Goal: Task Accomplishment & Management: Manage account settings

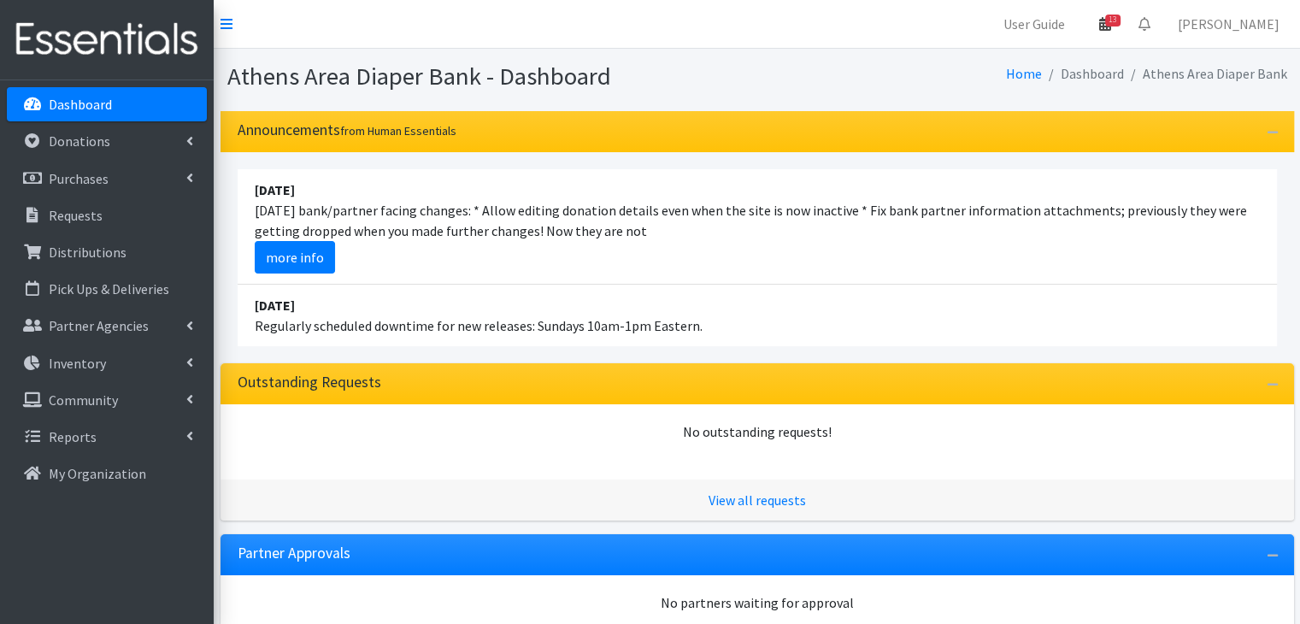
click at [1111, 21] on icon at bounding box center [1106, 24] width 12 height 14
click at [1052, 95] on link "View Calendar" at bounding box center [1006, 95] width 238 height 32
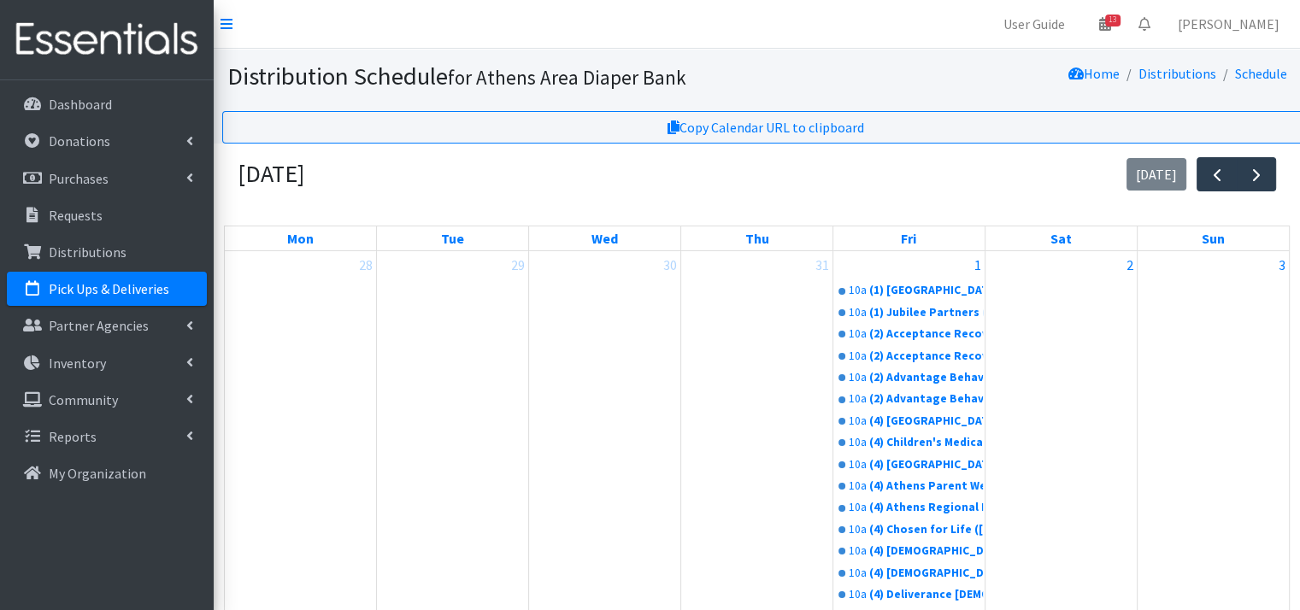
click at [940, 367] on div "10a (2) Advantage Behavioral Health Systems- Mixed Type: Sheltering subset (T1,…" at bounding box center [909, 377] width 151 height 21
click at [940, 355] on link "10a (2) Acceptance Recovery Center - Mixed Type: (T1, 20 children total; 5 S ; …" at bounding box center [909, 356] width 148 height 21
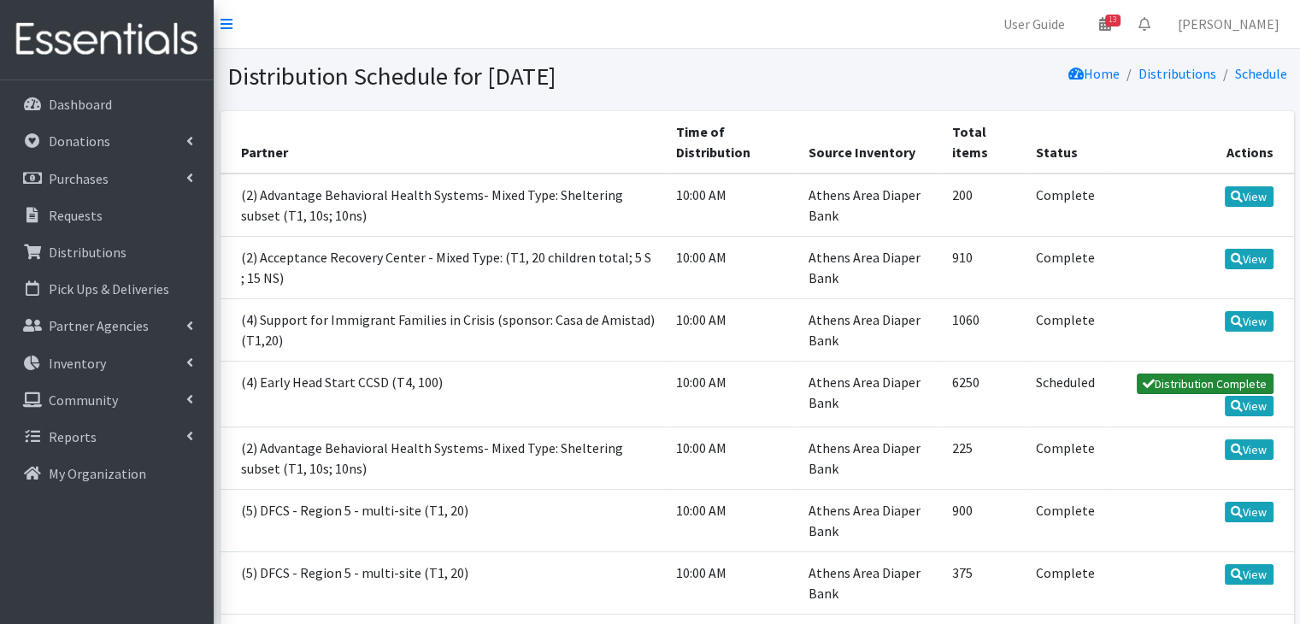
click at [1176, 378] on link "Distribution Complete" at bounding box center [1205, 384] width 137 height 21
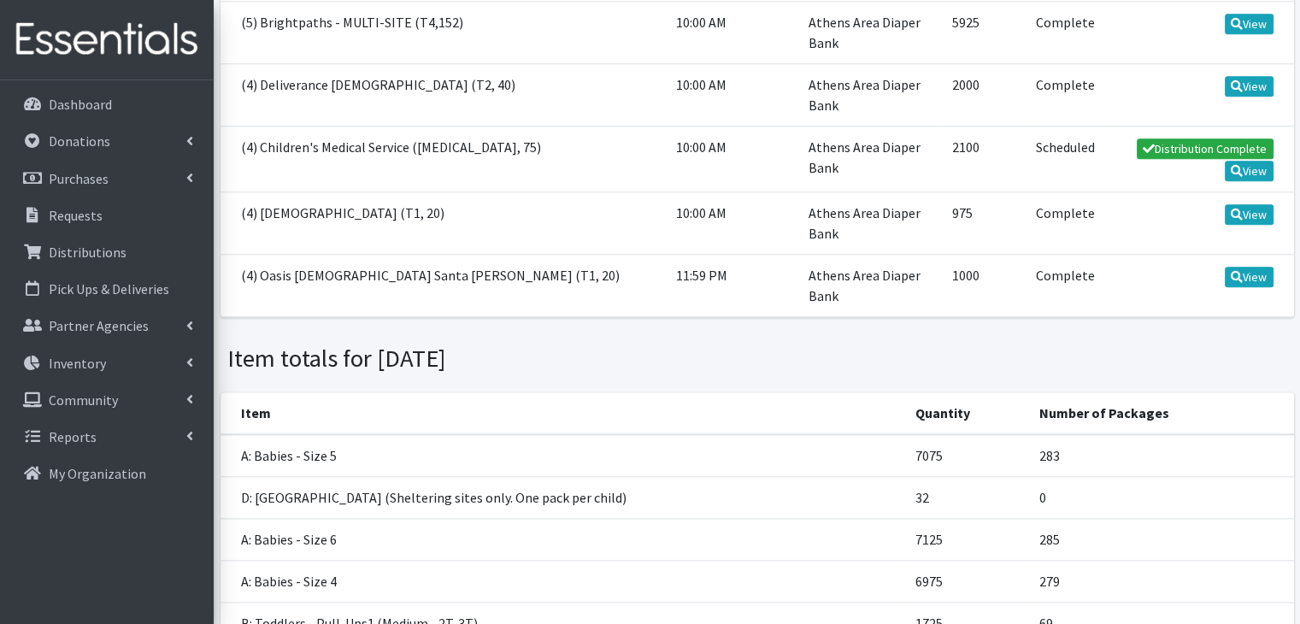
scroll to position [1795, 0]
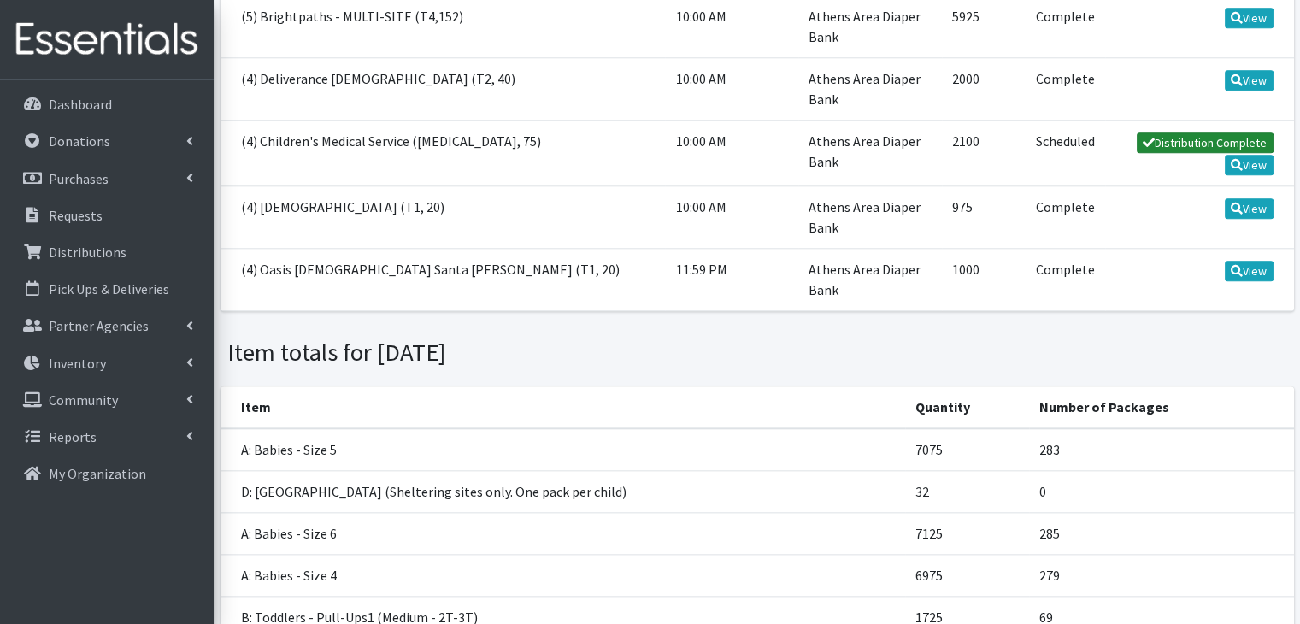
click at [1198, 135] on link "Distribution Complete" at bounding box center [1205, 143] width 137 height 21
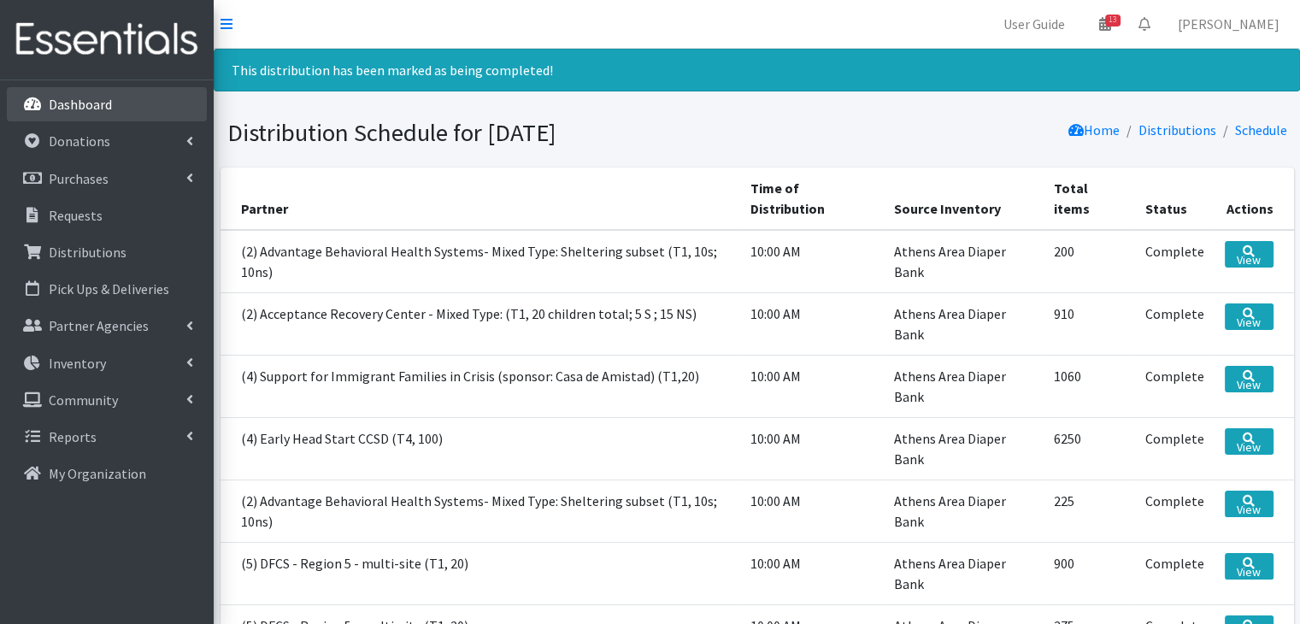
click at [83, 111] on p "Dashboard" at bounding box center [80, 104] width 63 height 17
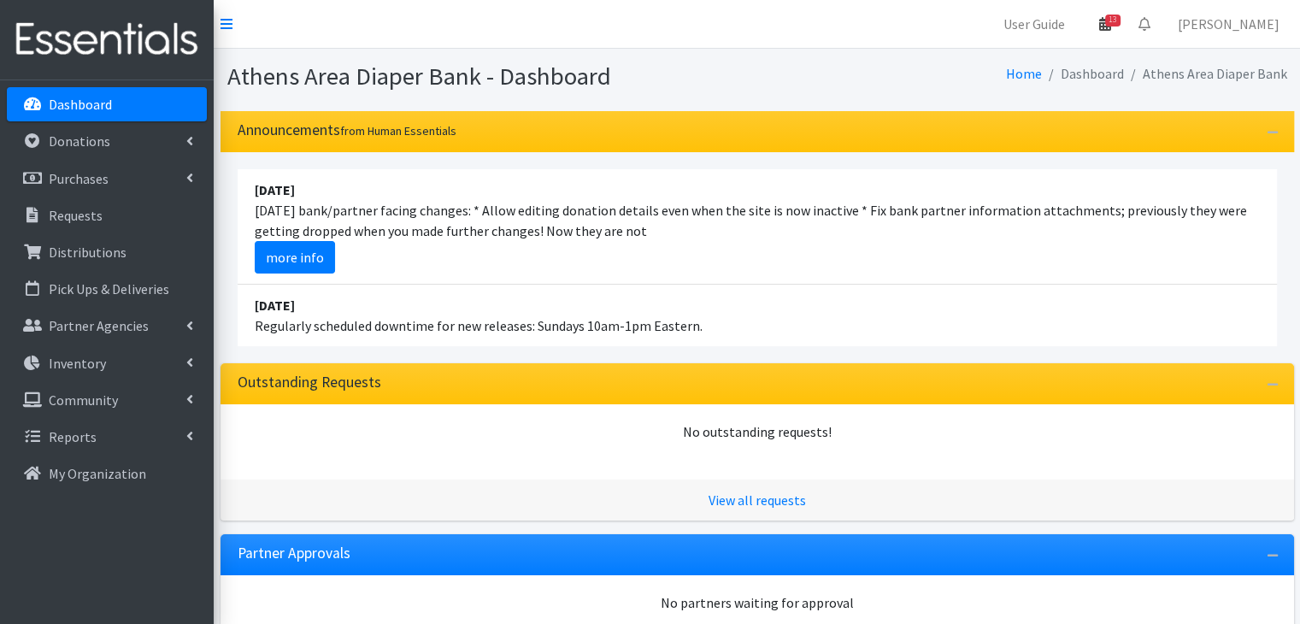
click at [1111, 22] on icon at bounding box center [1106, 24] width 12 height 14
click at [1002, 97] on link "View Calendar" at bounding box center [1006, 95] width 238 height 32
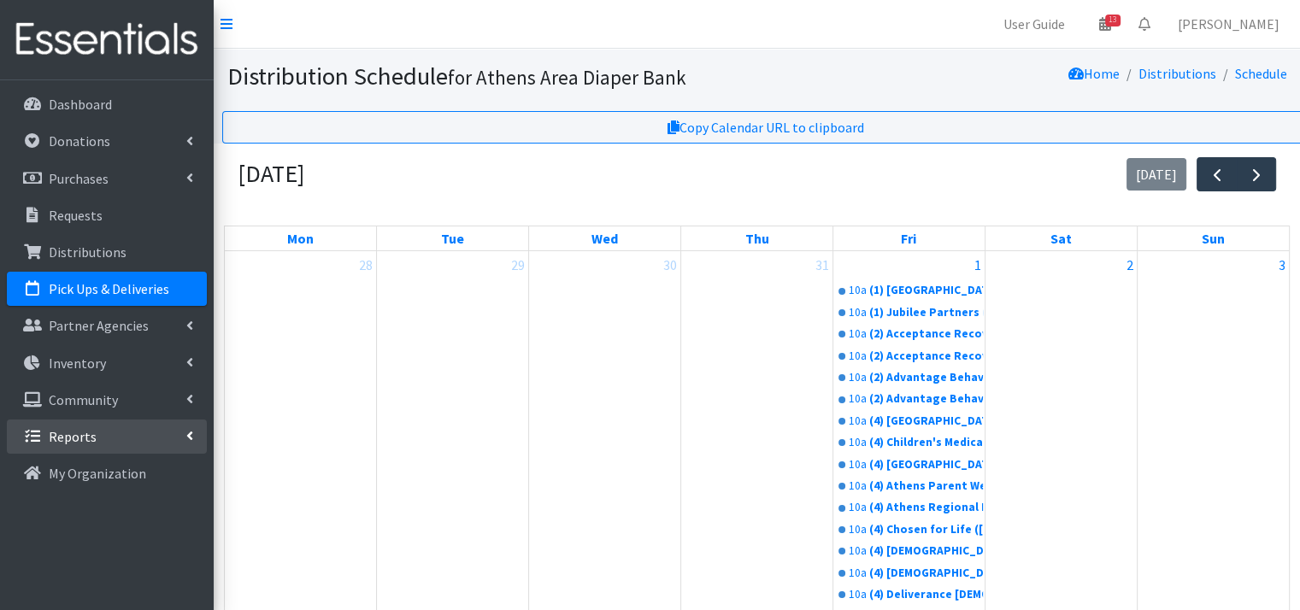
click at [109, 439] on link "Reports" at bounding box center [107, 437] width 200 height 34
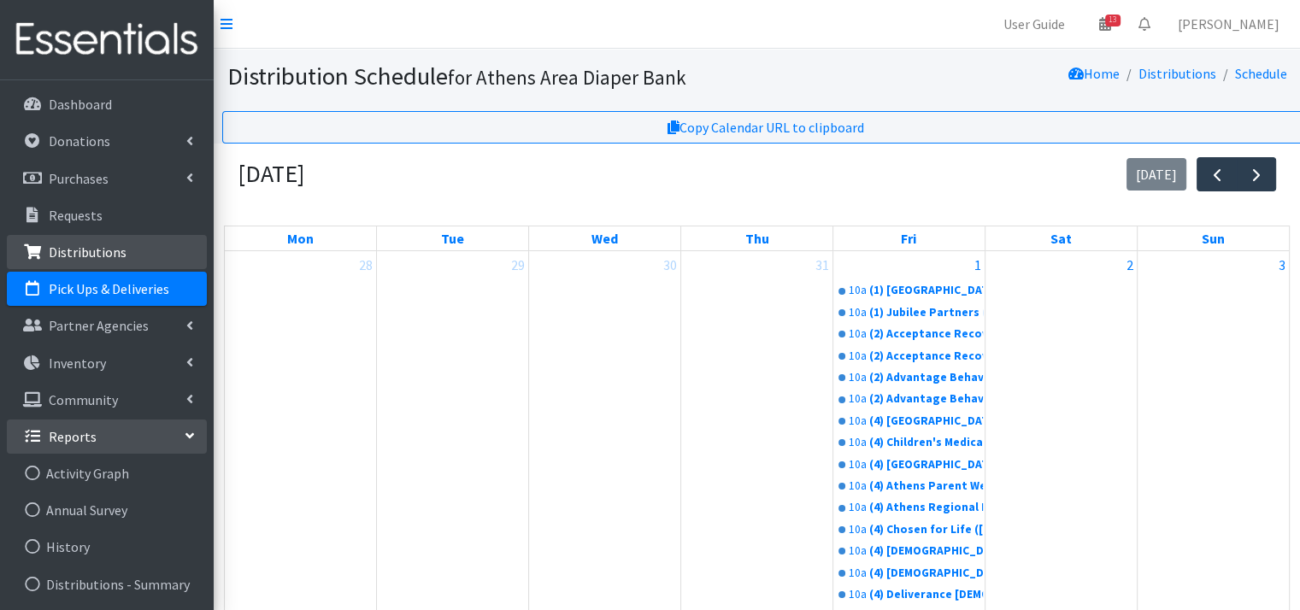
click at [115, 244] on p "Distributions" at bounding box center [88, 252] width 78 height 17
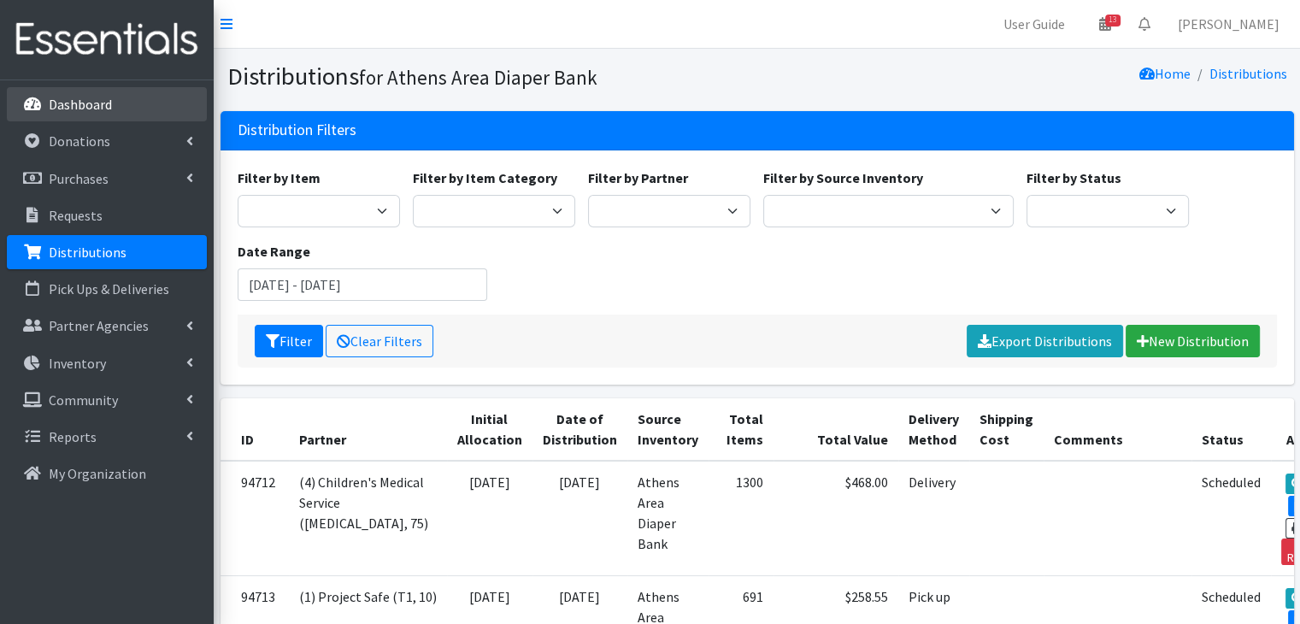
click at [73, 114] on link "Dashboard" at bounding box center [107, 104] width 200 height 34
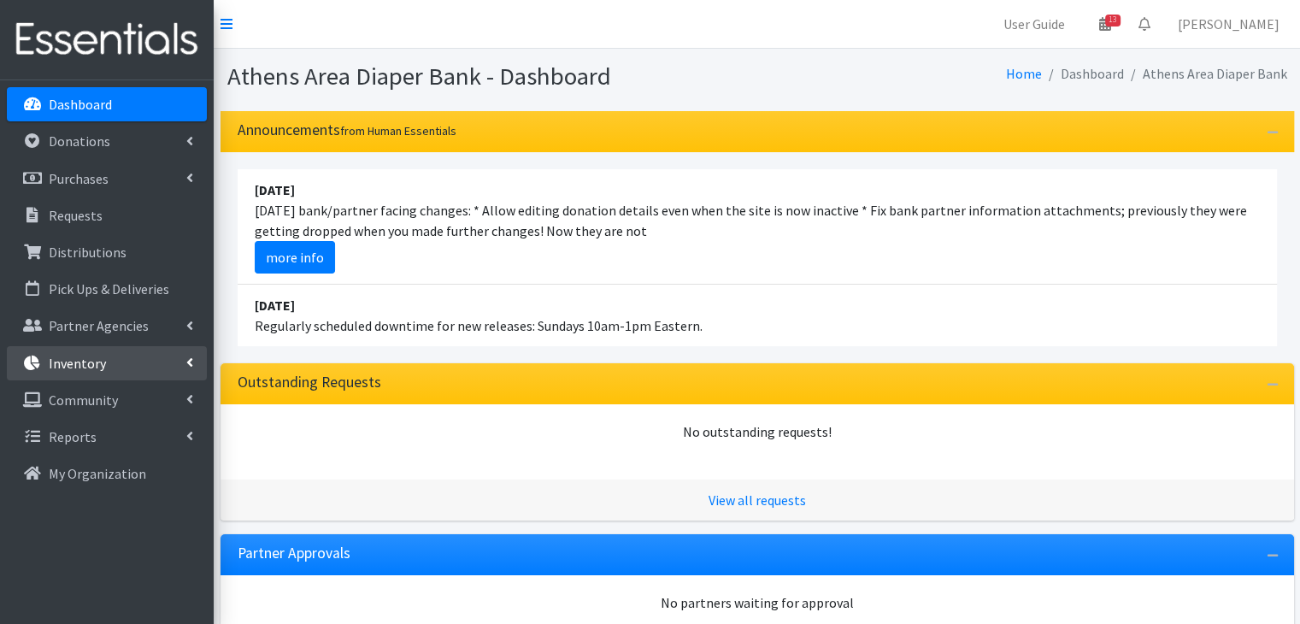
click at [84, 364] on p "Inventory" at bounding box center [77, 363] width 57 height 17
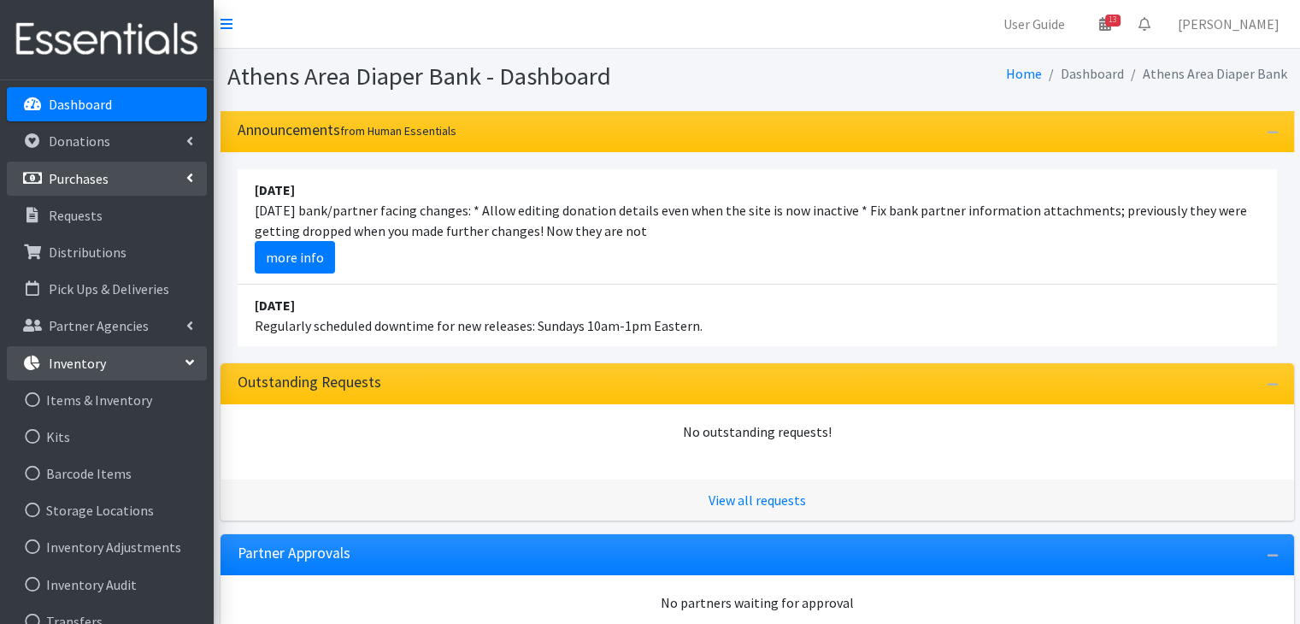
click at [79, 176] on p "Purchases" at bounding box center [79, 178] width 60 height 17
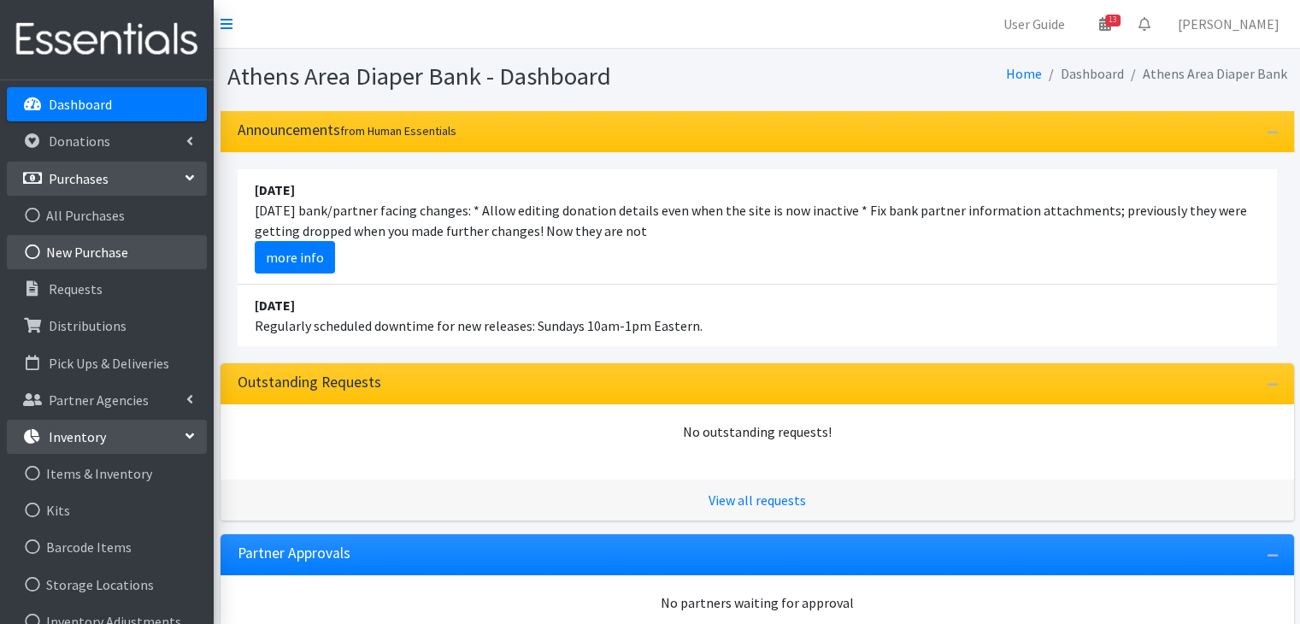
click at [98, 237] on link "New Purchase" at bounding box center [107, 252] width 200 height 34
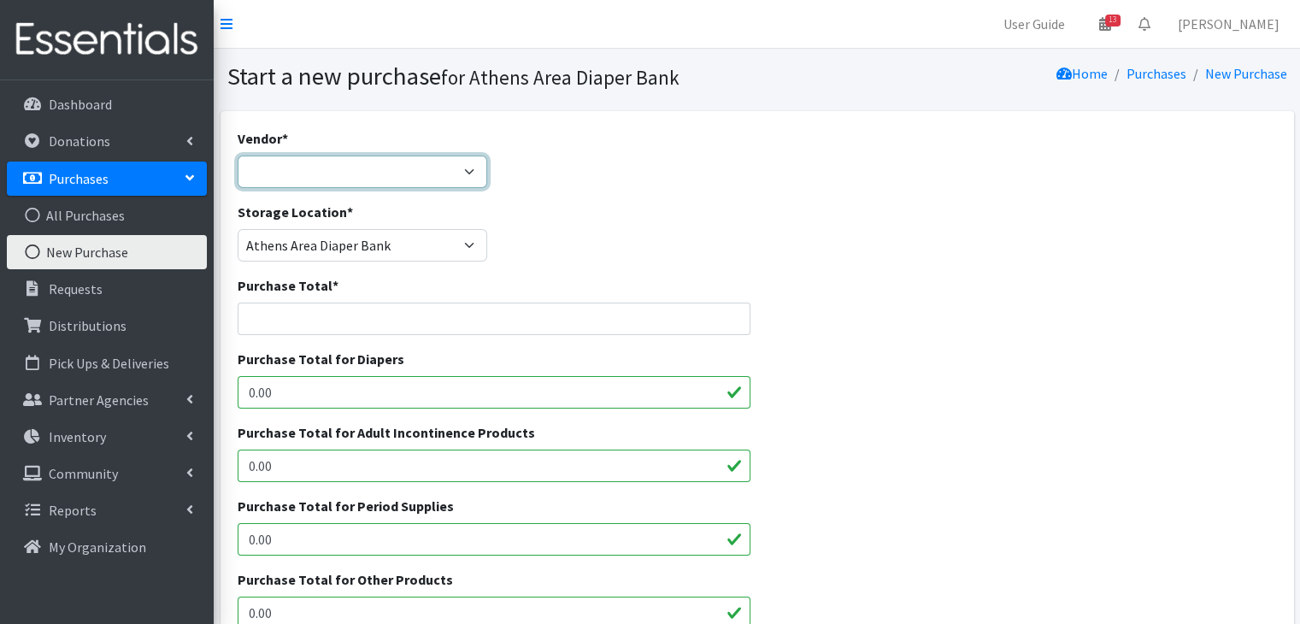
click at [345, 160] on select "Amazon Cuties Dyper Huggies Donation JSL Partners MedLine ---Not Listed---" at bounding box center [363, 172] width 251 height 32
select select "297"
click at [238, 156] on select "Amazon Cuties Dyper Huggies Donation JSL Partners MedLine ---Not Listed---" at bounding box center [363, 172] width 251 height 32
click at [304, 325] on input "Purchase Total *" at bounding box center [495, 319] width 514 height 32
click at [304, 398] on input "0.00" at bounding box center [495, 392] width 514 height 32
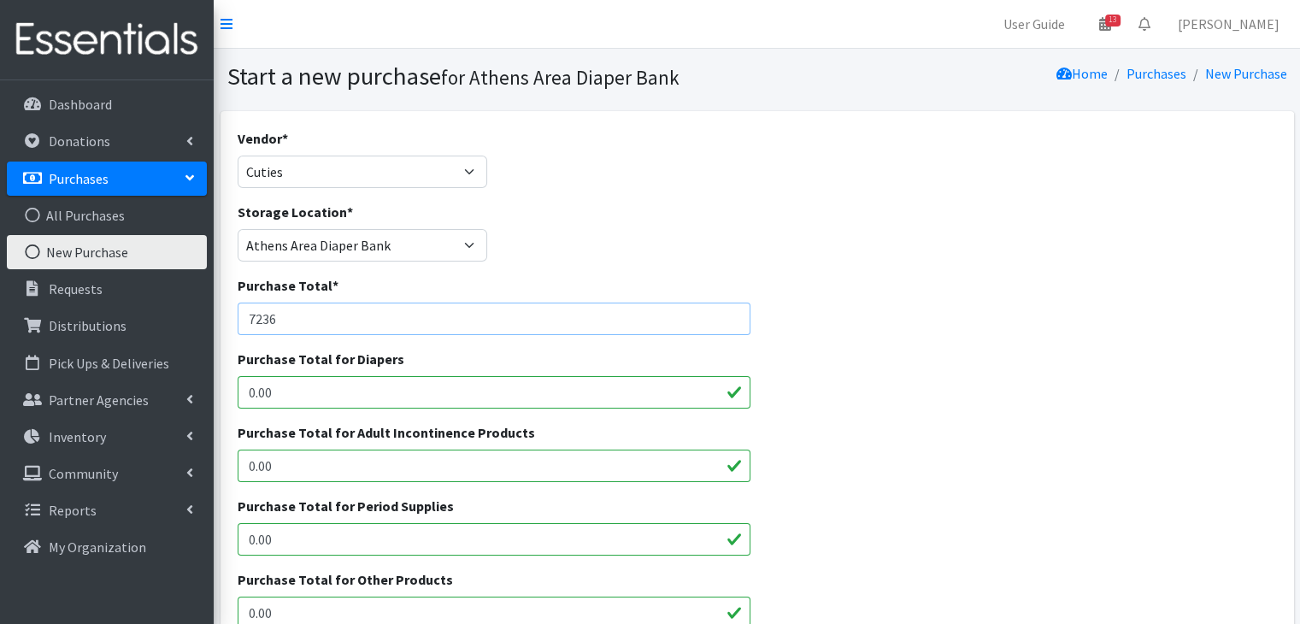
click at [302, 321] on input "7236" at bounding box center [495, 319] width 514 height 32
type input "7236.00"
click at [851, 345] on div "Purchase Total * 7236.00" at bounding box center [757, 312] width 1052 height 74
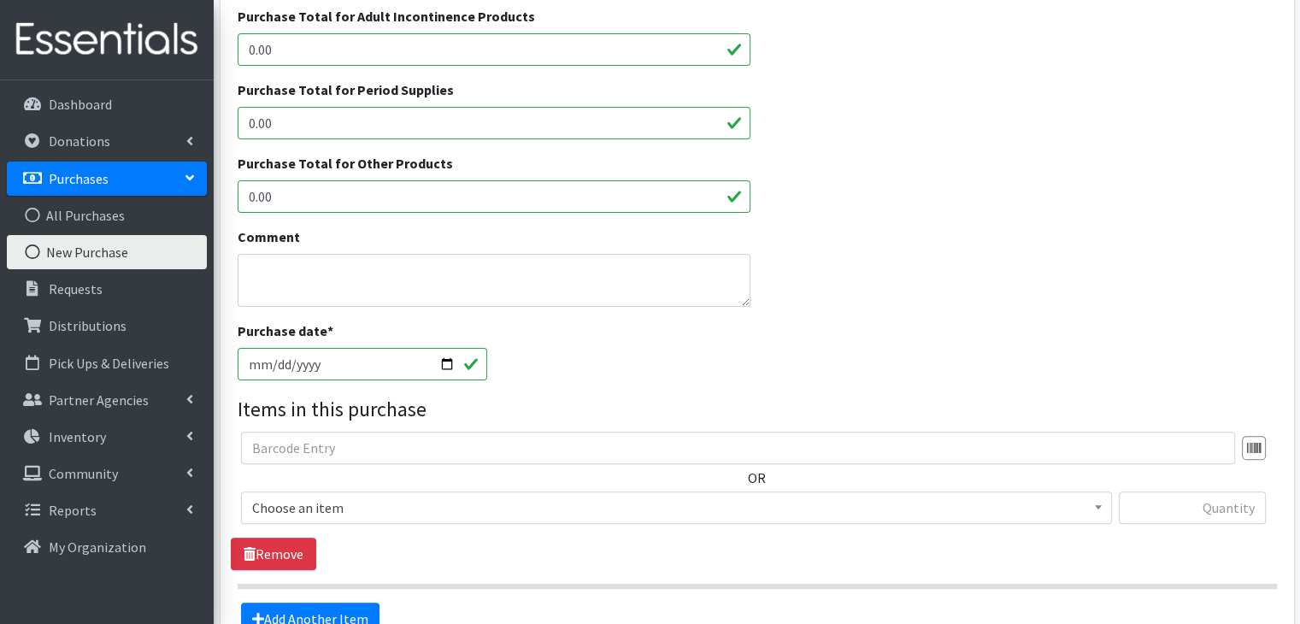
scroll to position [427, 0]
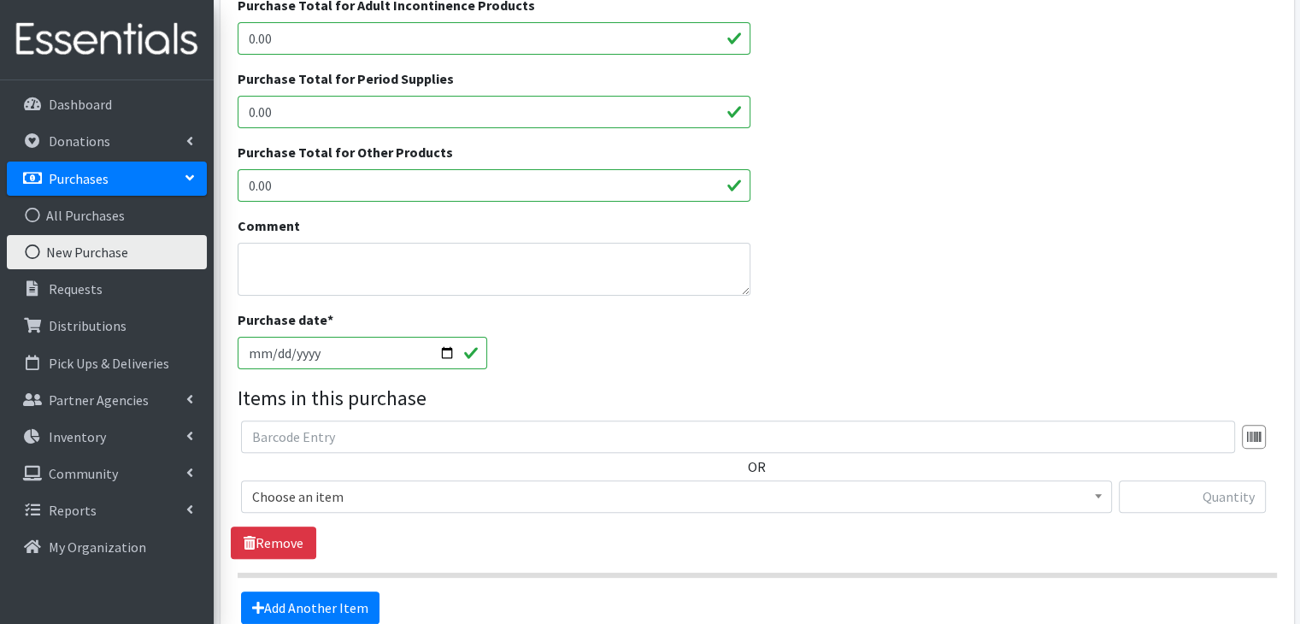
click at [301, 349] on input "2025-08-12" at bounding box center [363, 353] width 251 height 32
click at [277, 352] on input "2025-08-12" at bounding box center [363, 353] width 251 height 32
type input "2025-08-08"
click at [562, 350] on div "Purchase date * 2025-08-08" at bounding box center [757, 347] width 1052 height 74
click at [355, 498] on span "Choose an item" at bounding box center [676, 497] width 849 height 24
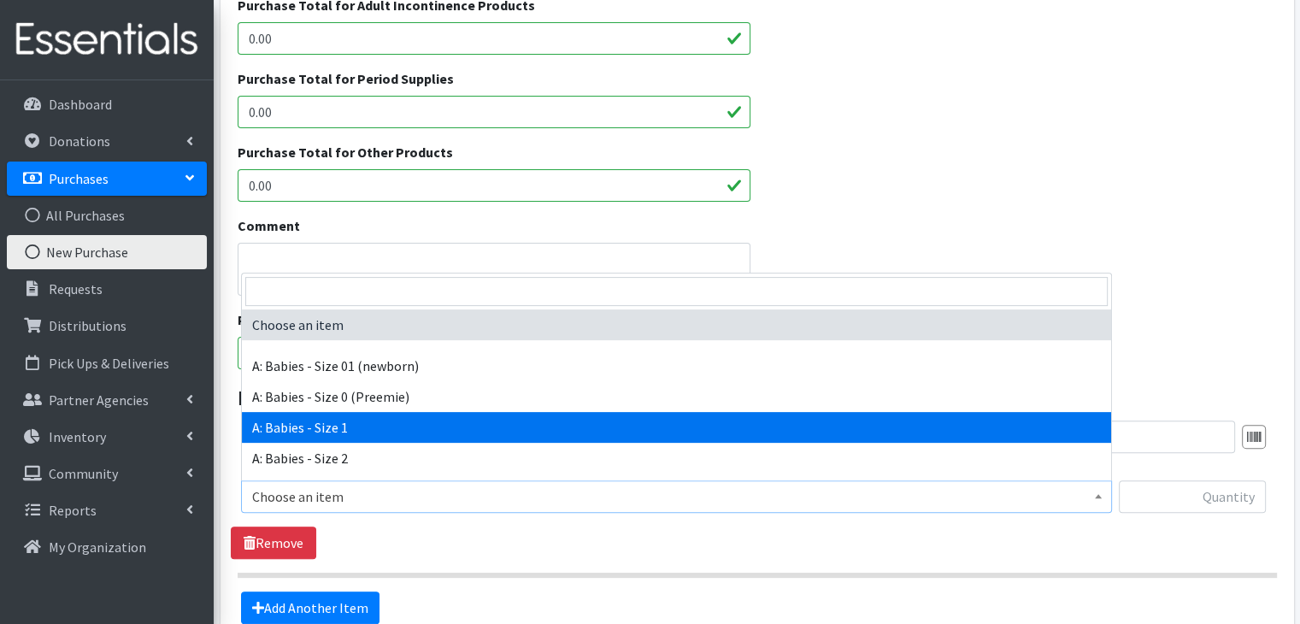
scroll to position [171, 0]
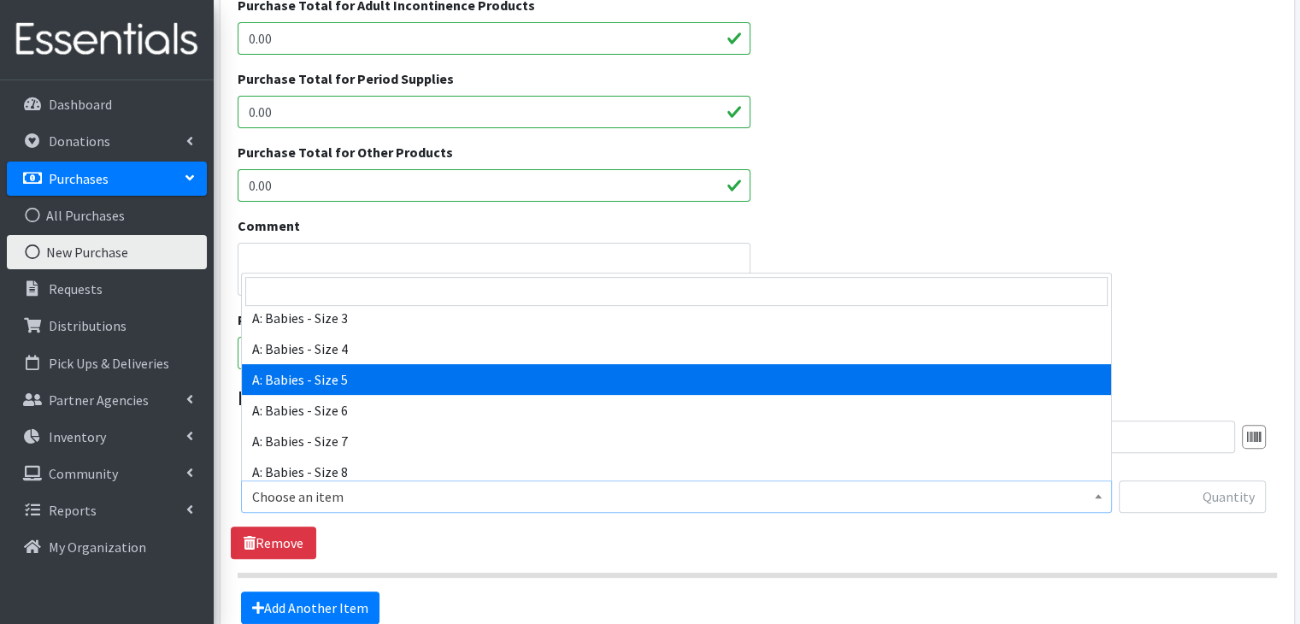
select select "5616"
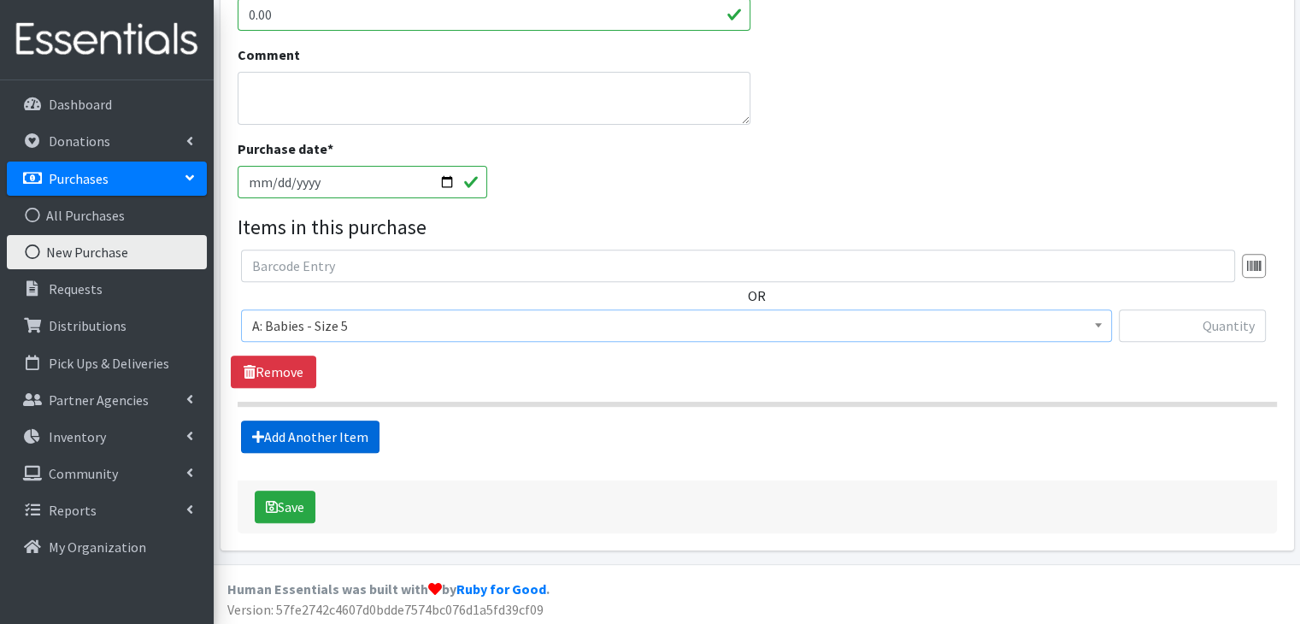
click at [330, 439] on link "Add Another Item" at bounding box center [310, 437] width 139 height 32
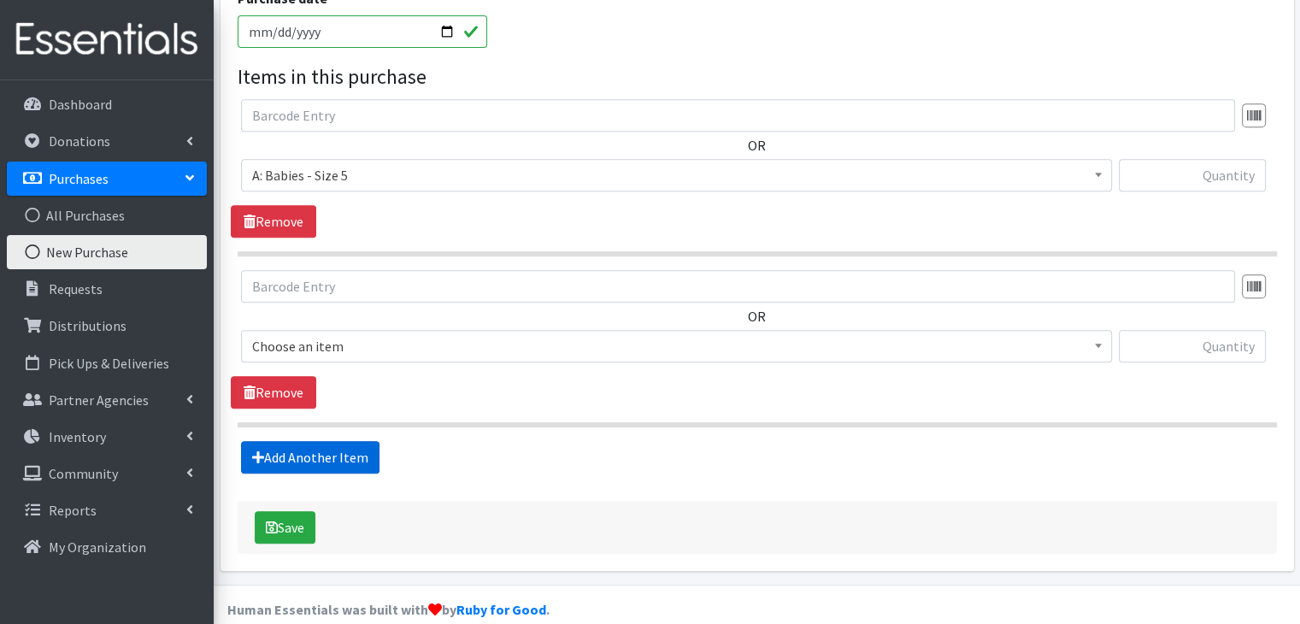
scroll to position [771, 0]
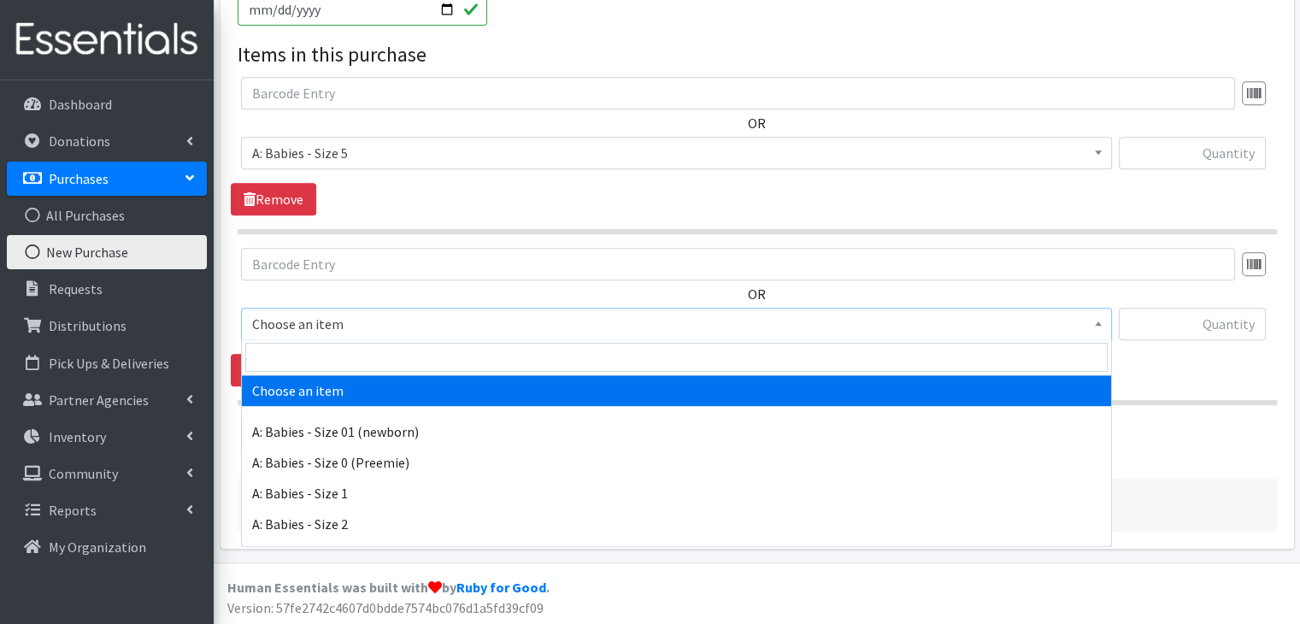
click at [424, 315] on span "Choose an item" at bounding box center [676, 324] width 849 height 24
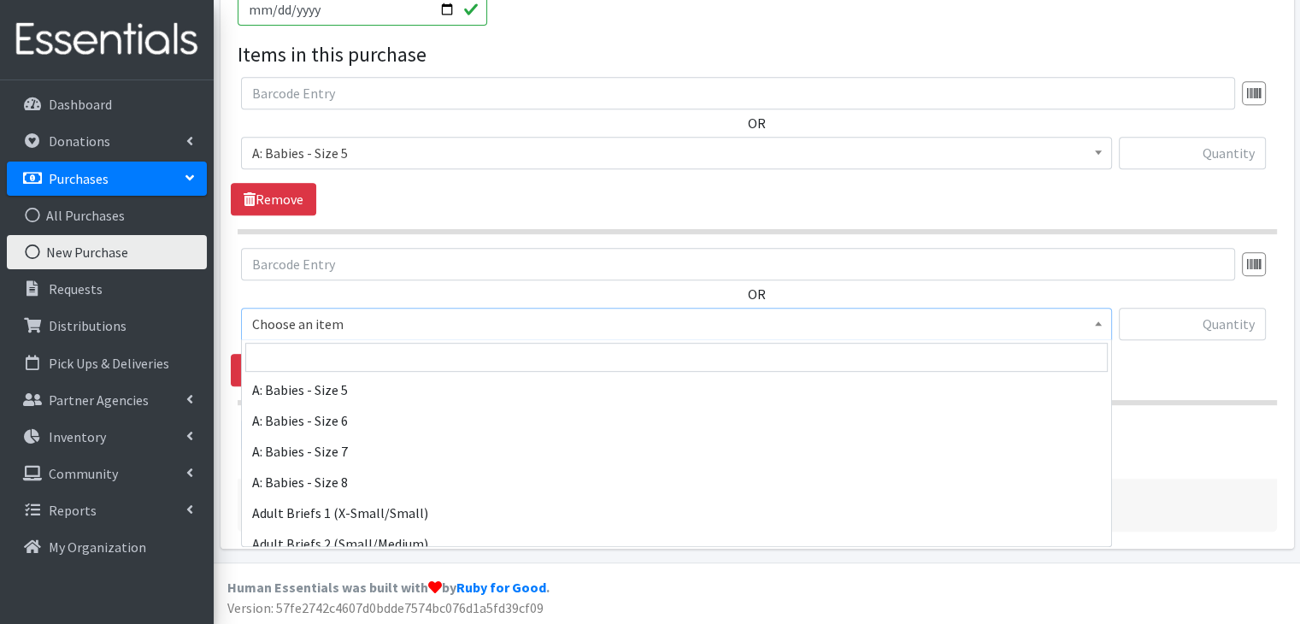
scroll to position [256, 0]
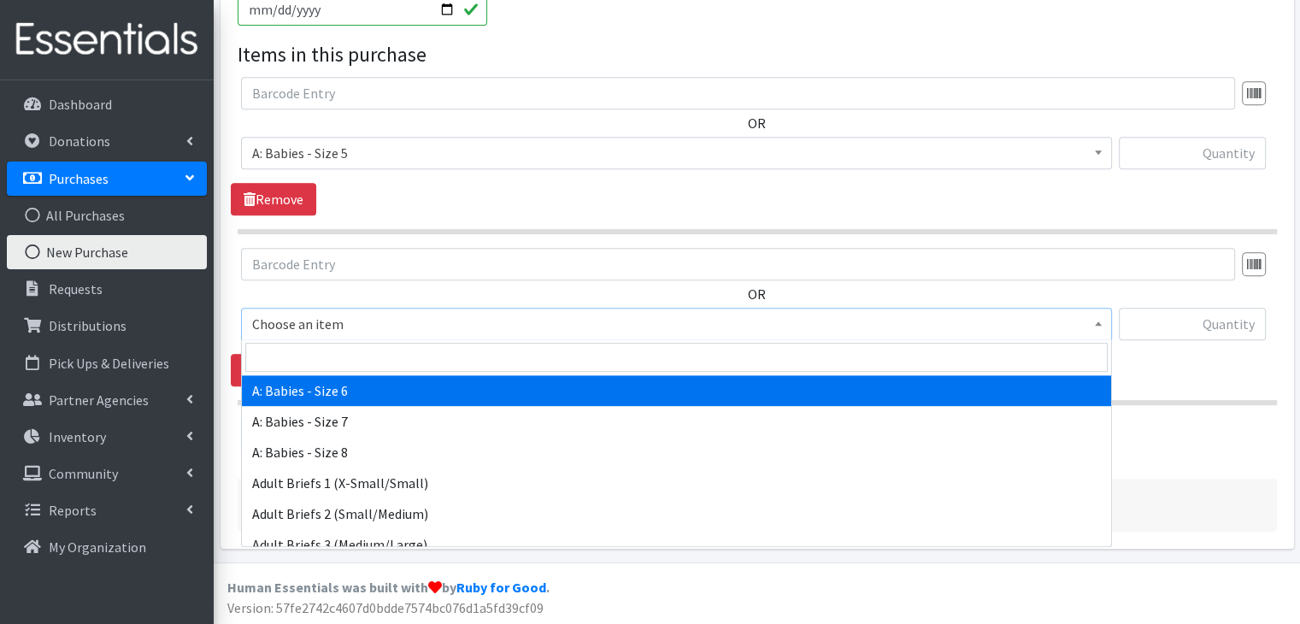
select select "5617"
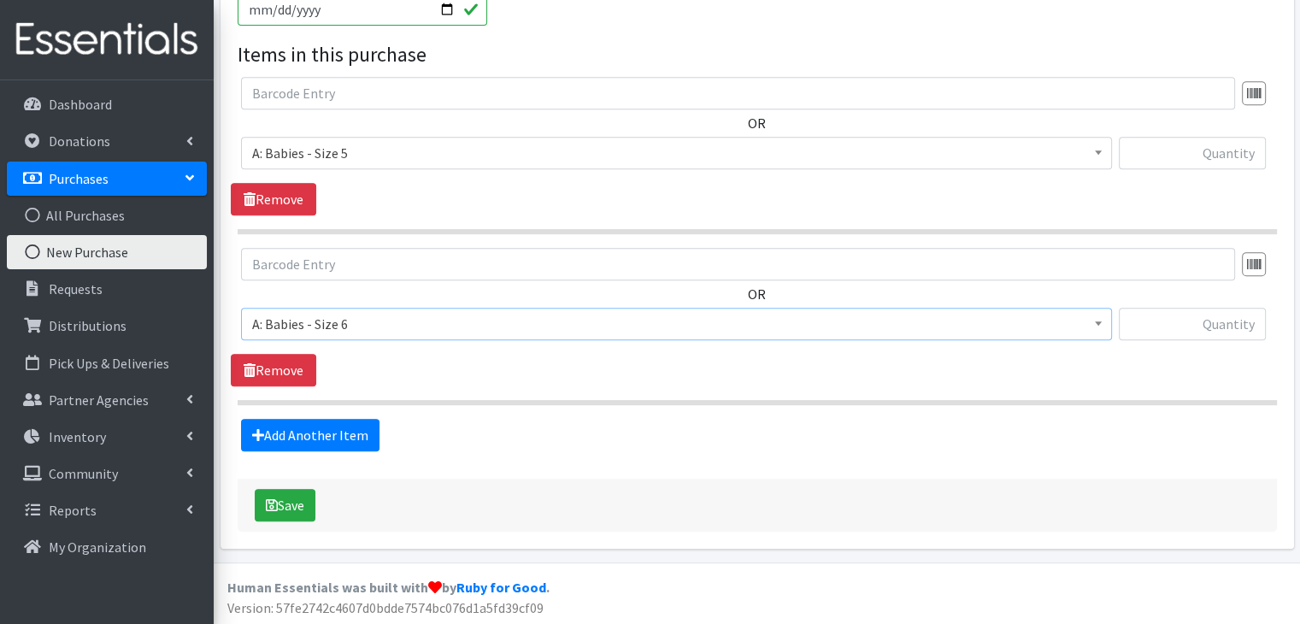
click at [291, 513] on button "Save" at bounding box center [285, 505] width 61 height 32
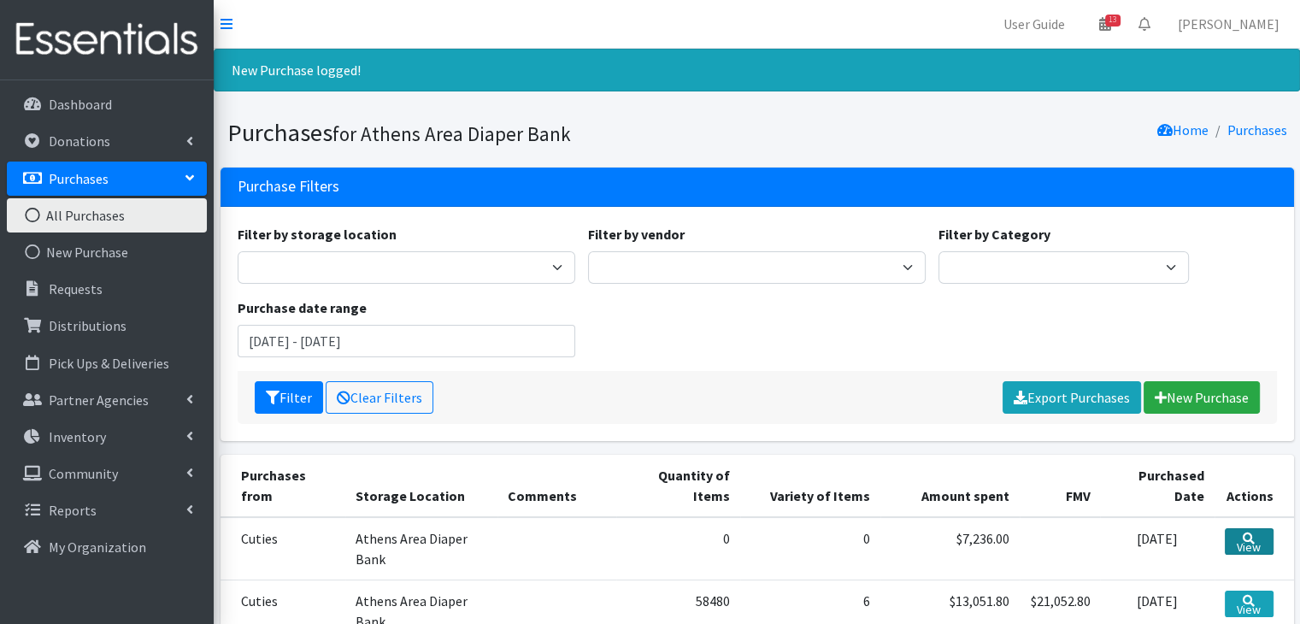
click at [1236, 540] on link "View" at bounding box center [1249, 541] width 49 height 27
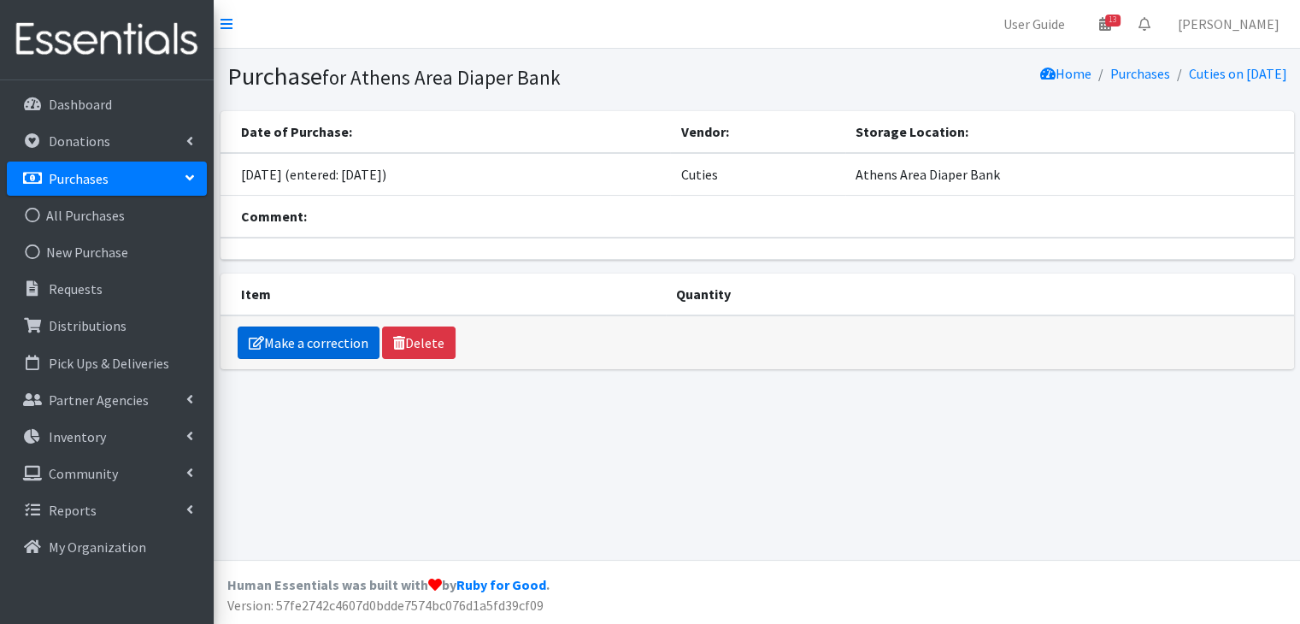
click at [335, 345] on link "Make a correction" at bounding box center [309, 343] width 142 height 32
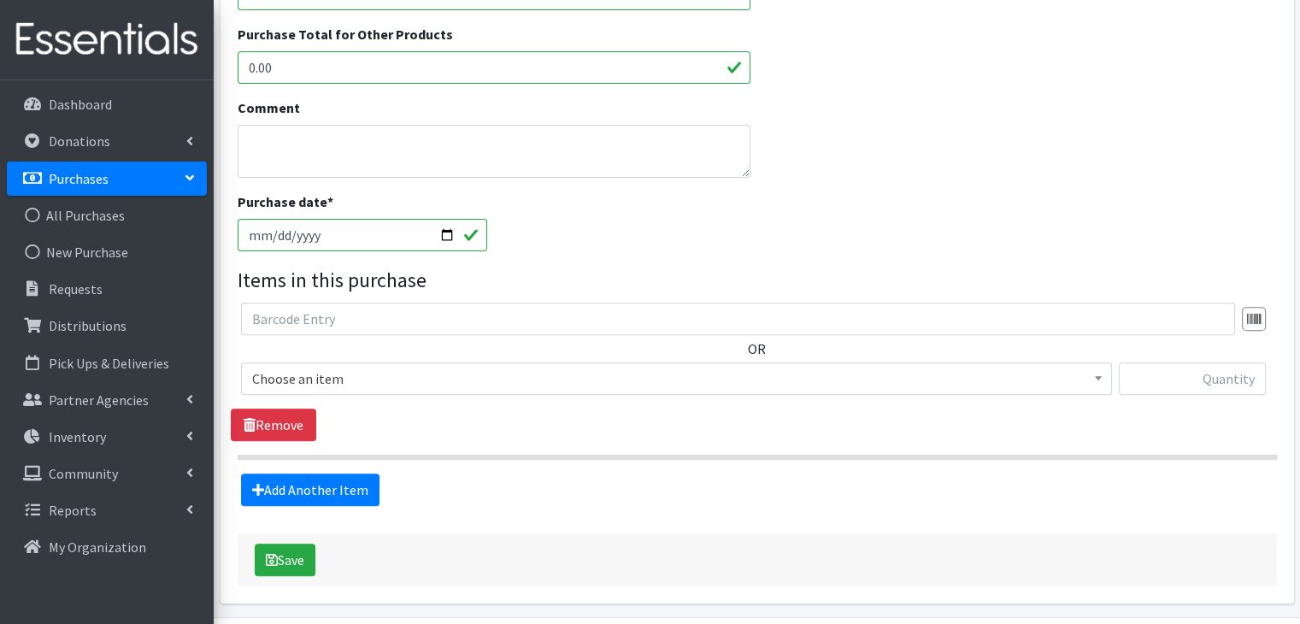
scroll to position [516, 0]
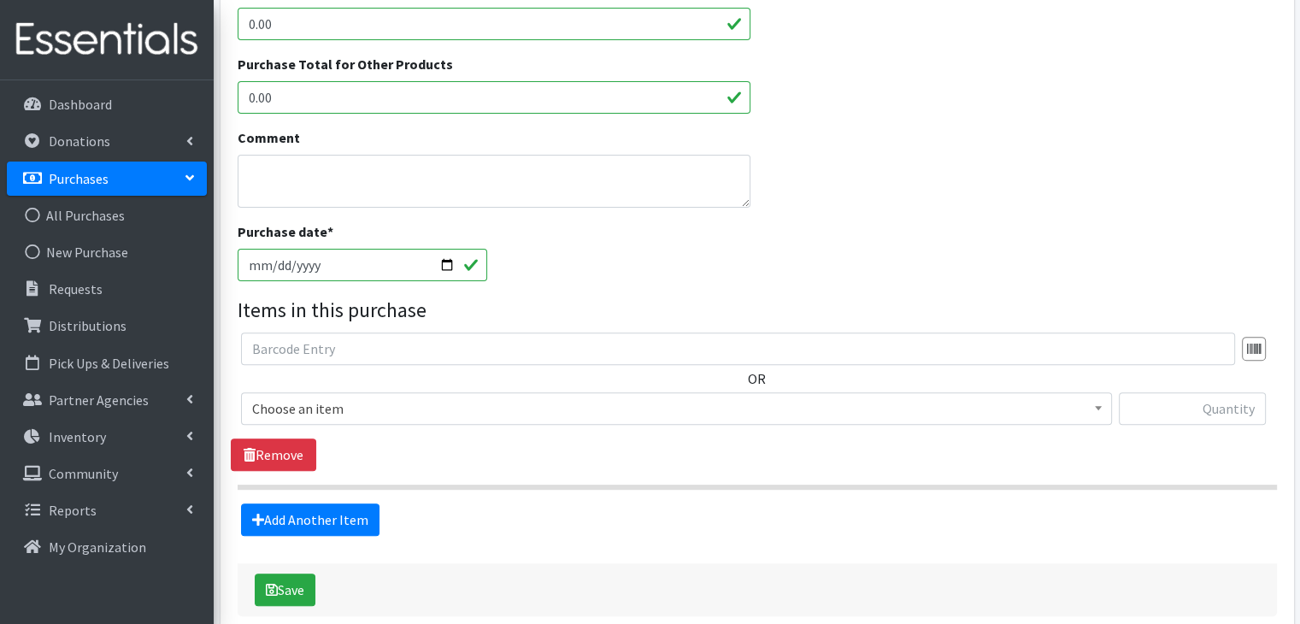
click at [378, 409] on span "Choose an item" at bounding box center [676, 409] width 849 height 24
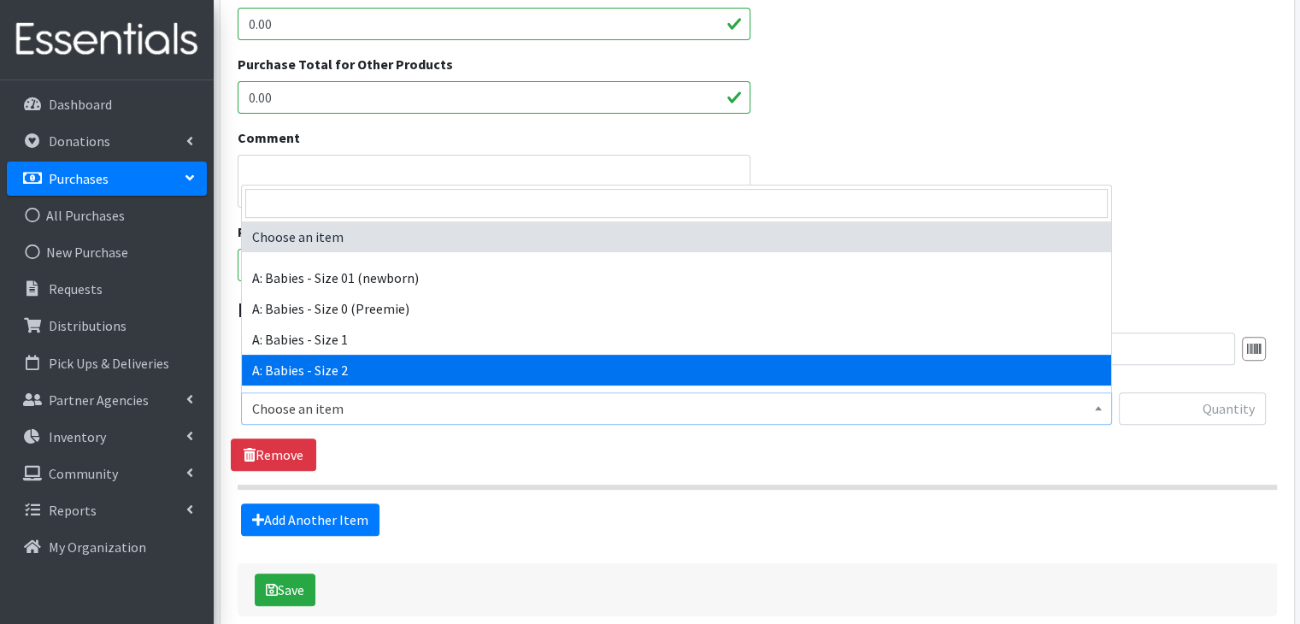
scroll to position [171, 0]
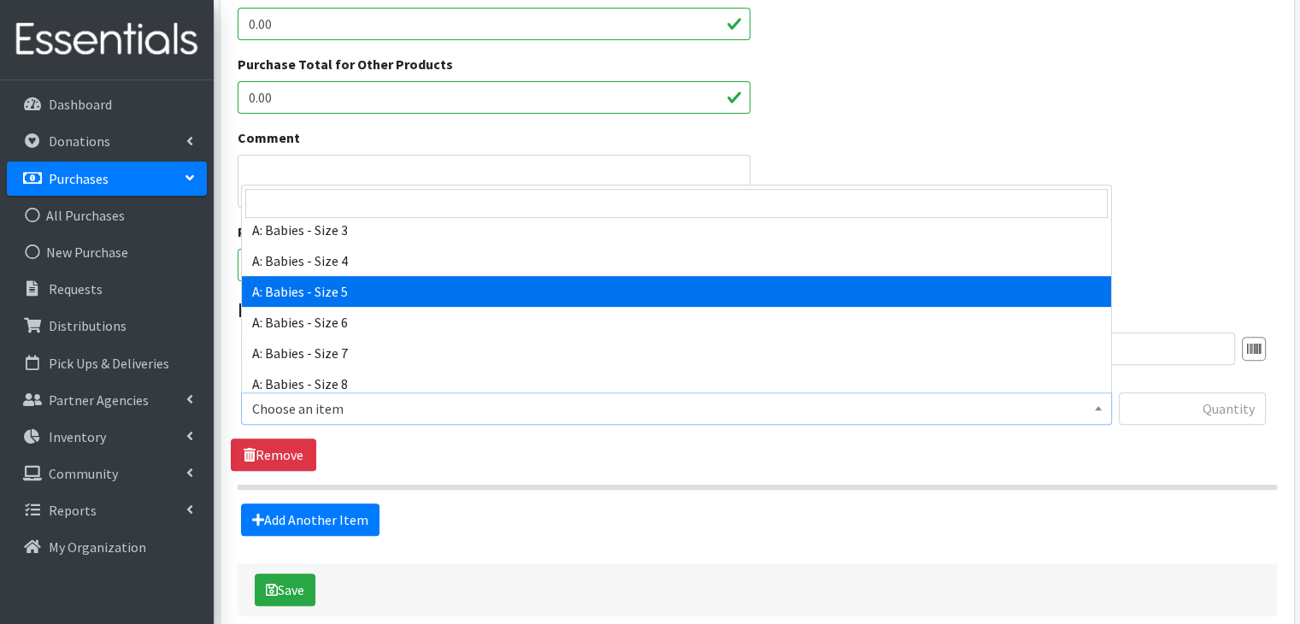
select select "5616"
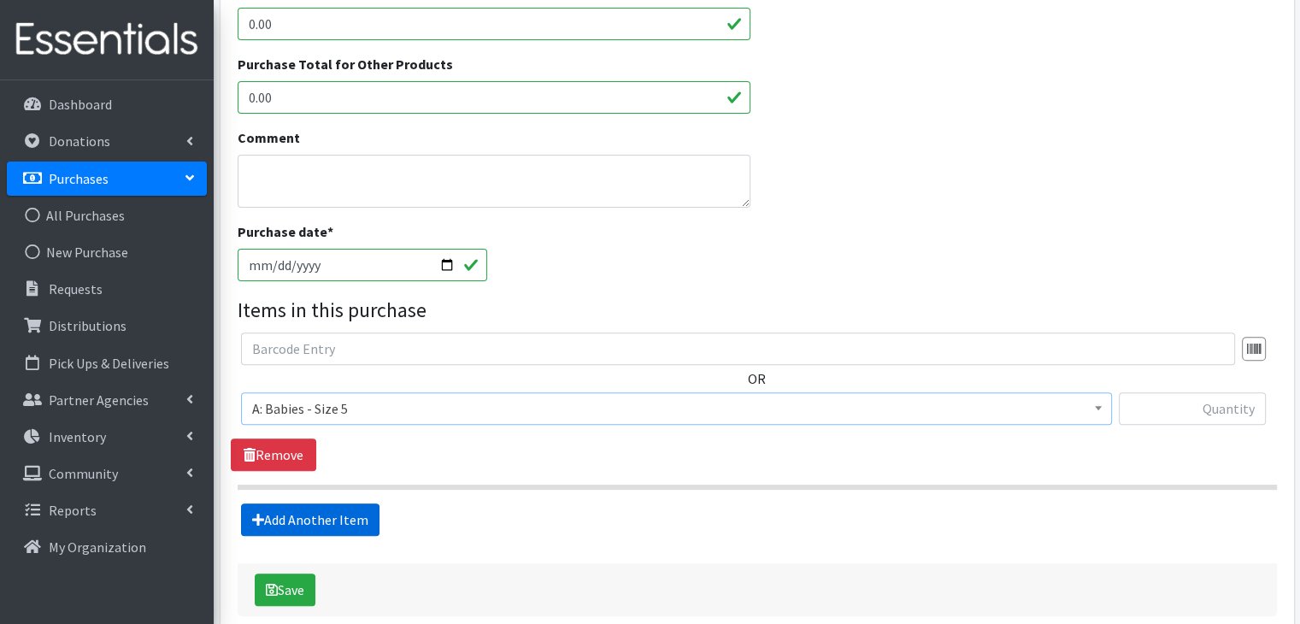
click at [351, 517] on link "Add Another Item" at bounding box center [310, 520] width 139 height 32
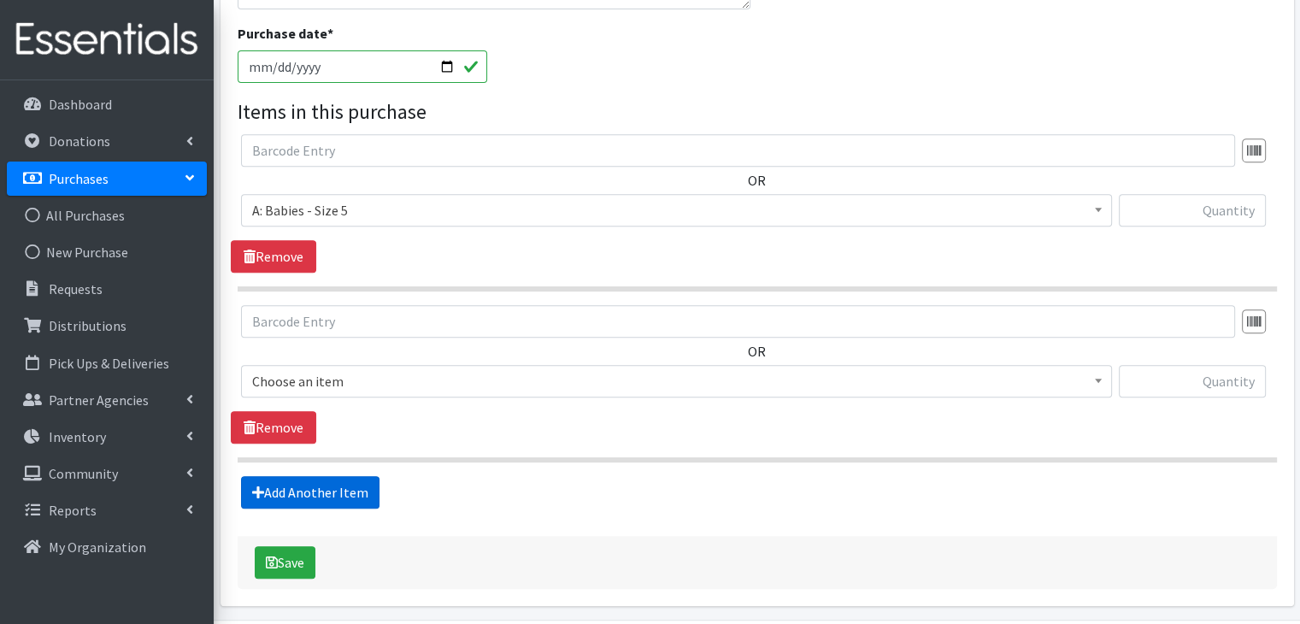
scroll to position [771, 0]
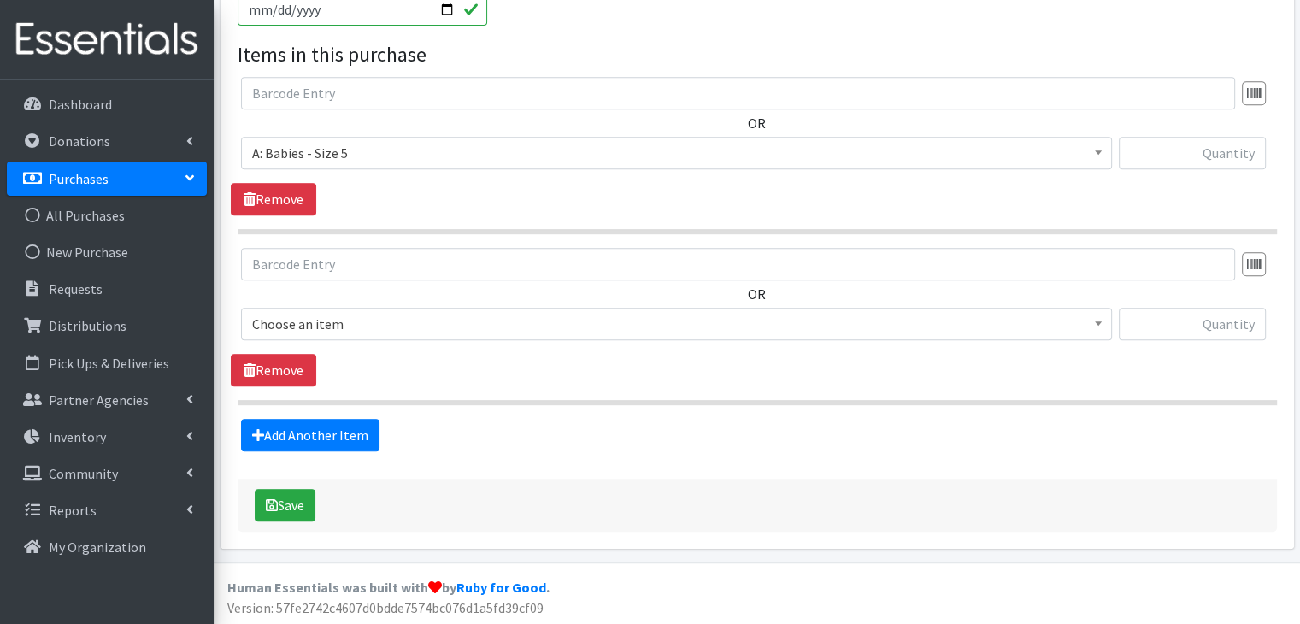
click at [376, 328] on span "Choose an item" at bounding box center [676, 324] width 849 height 24
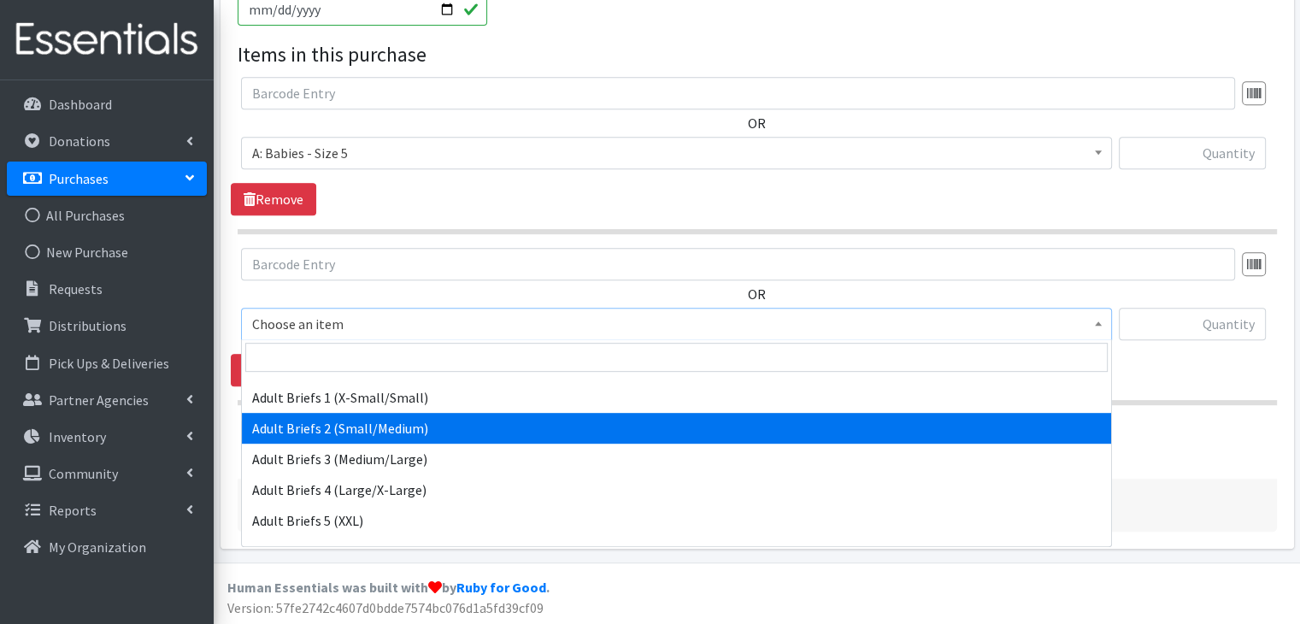
scroll to position [256, 0]
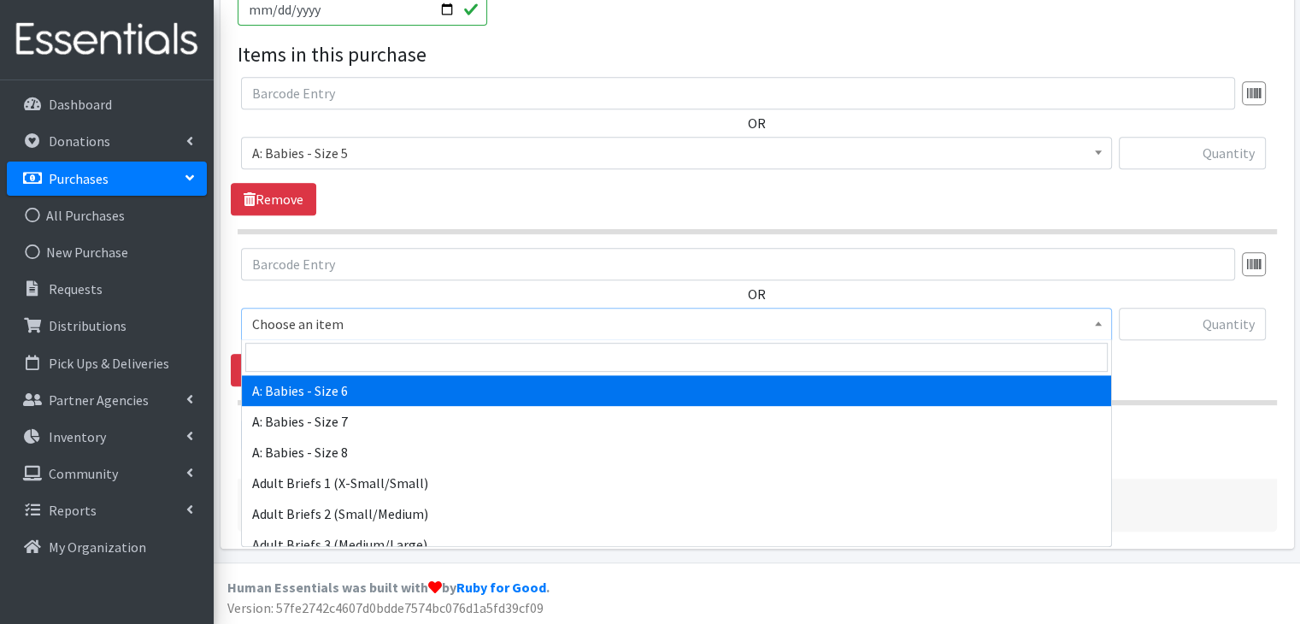
select select "5617"
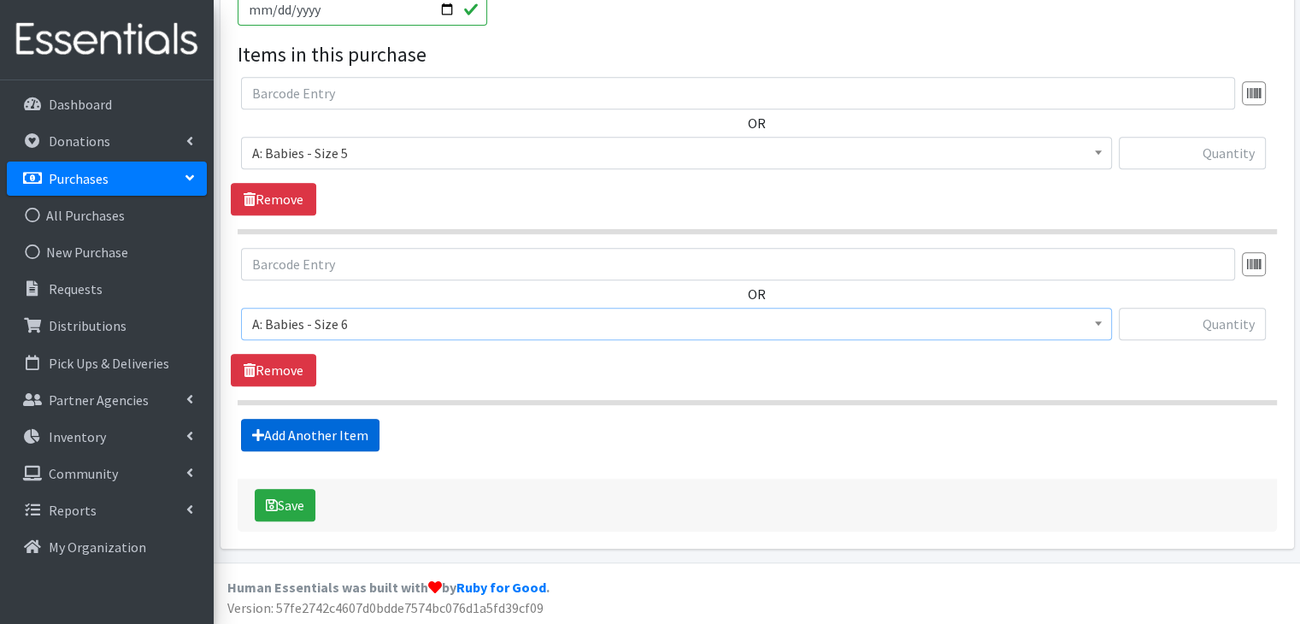
click at [350, 432] on link "Add Another Item" at bounding box center [310, 435] width 139 height 32
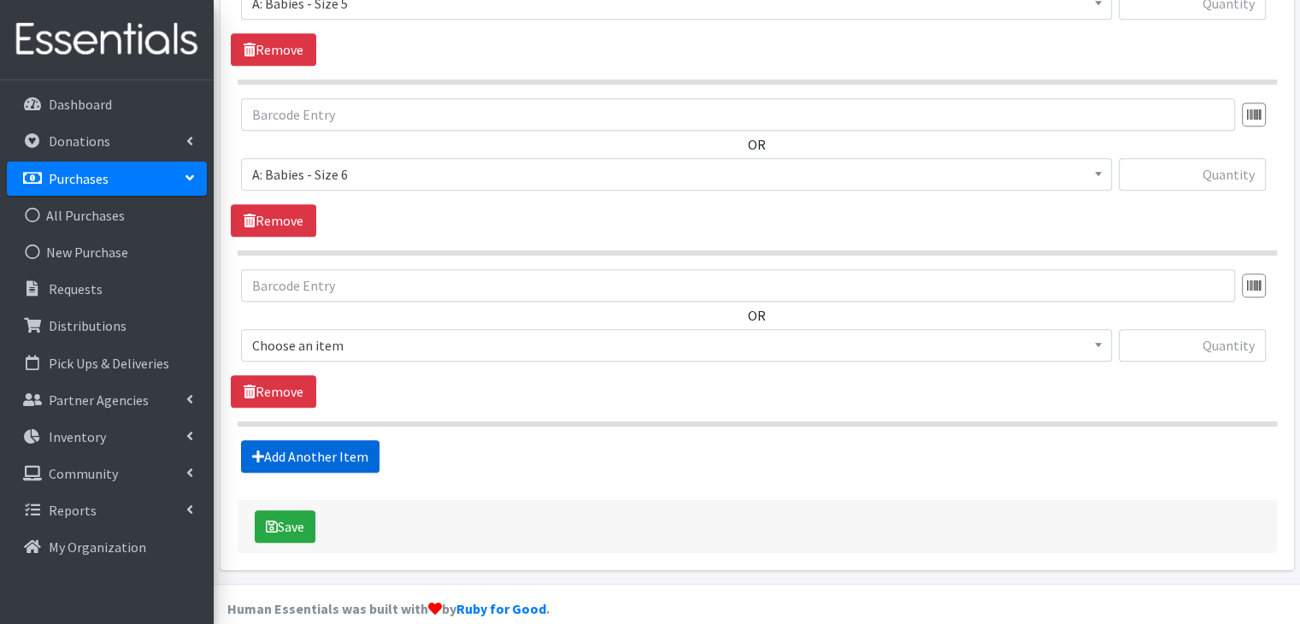
scroll to position [941, 0]
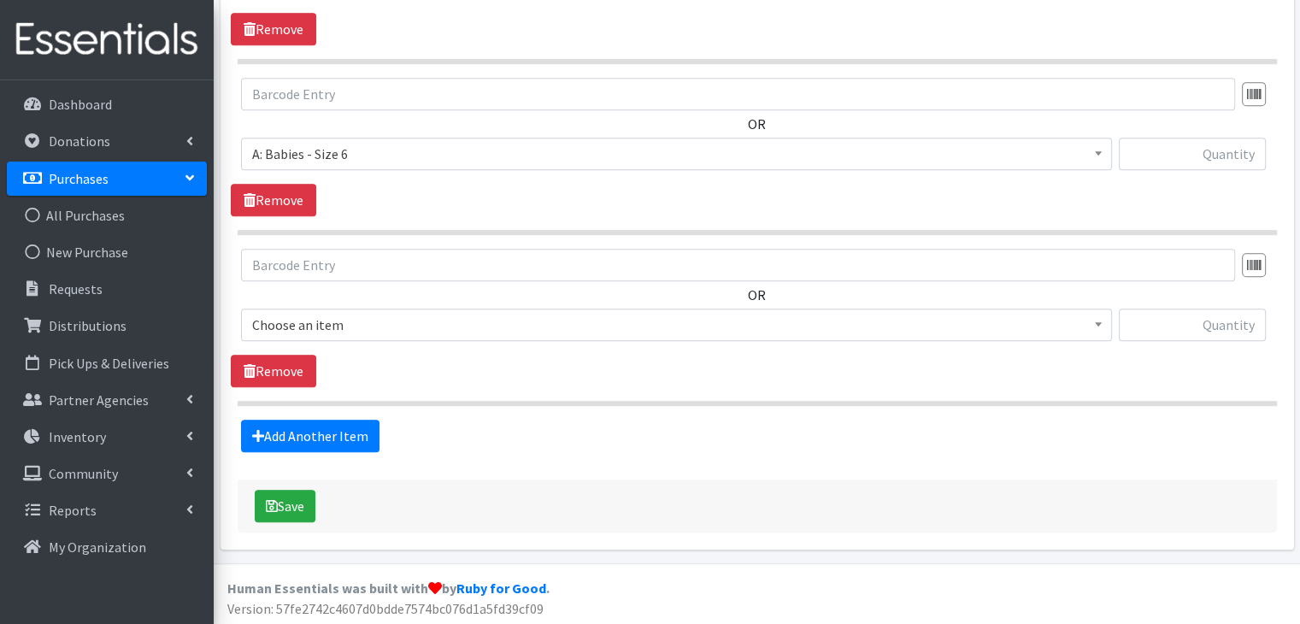
click at [414, 313] on span "Choose an item" at bounding box center [676, 325] width 849 height 24
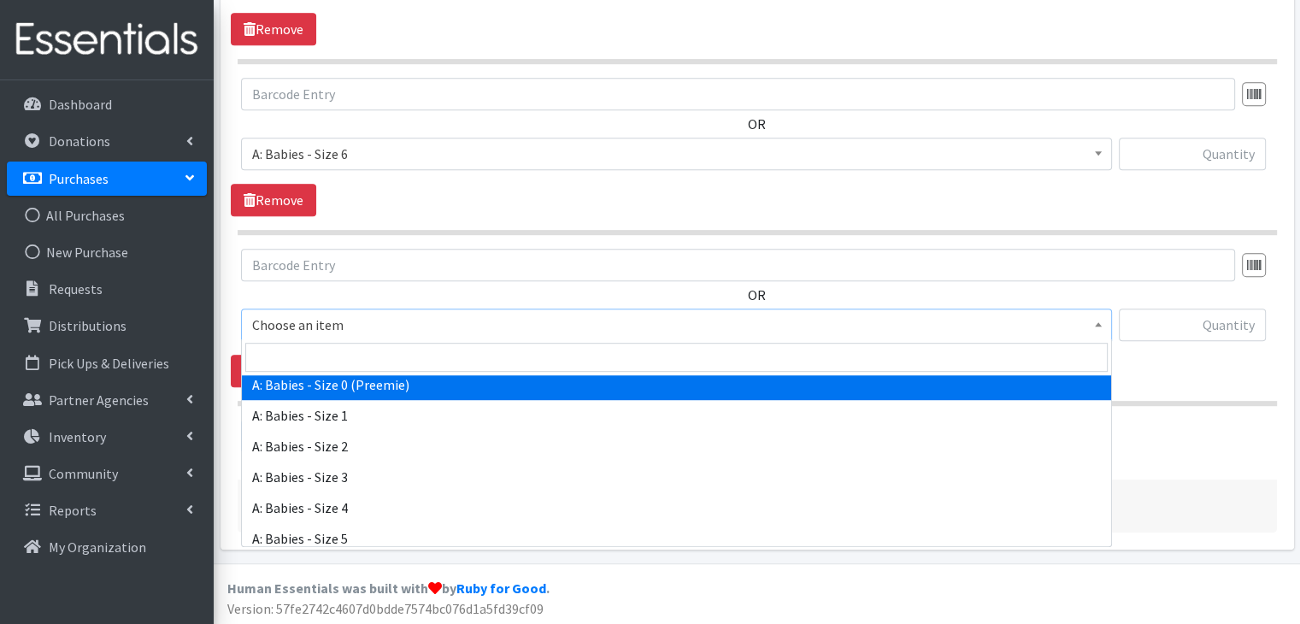
scroll to position [171, 0]
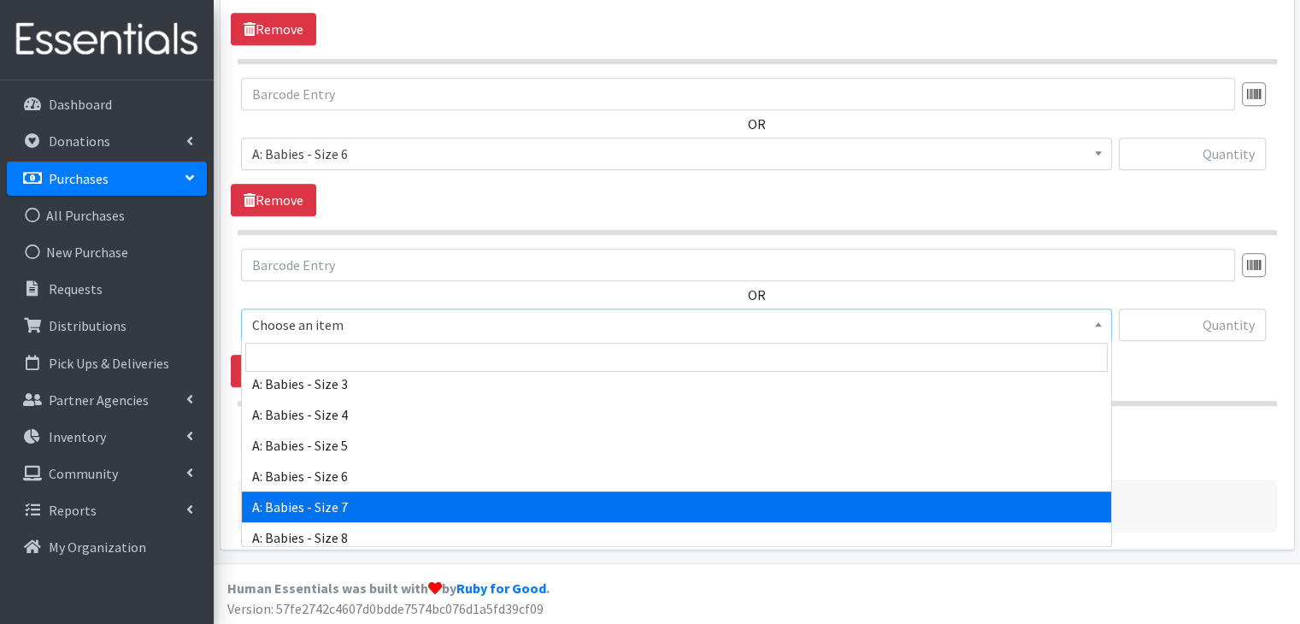
select select "8888"
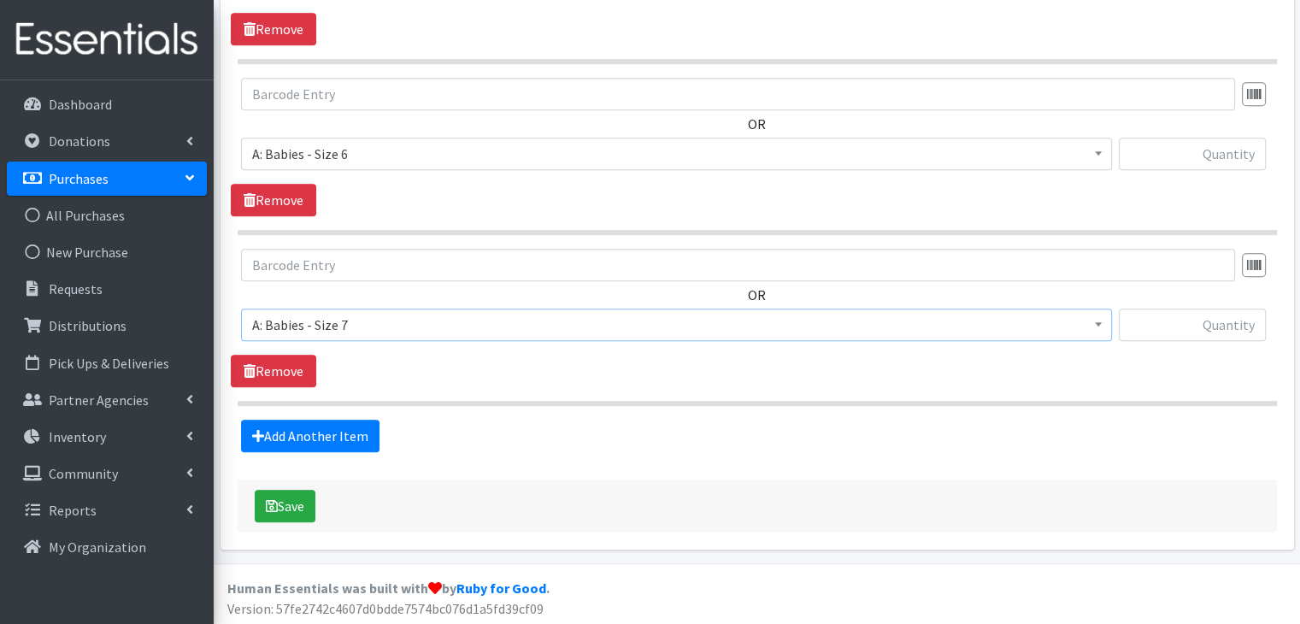
click at [646, 390] on section "OR Choose an item A: Babies - Size 01 (newborn) A: Babies - Size 0 (Preemie) A:…" at bounding box center [758, 327] width 1040 height 157
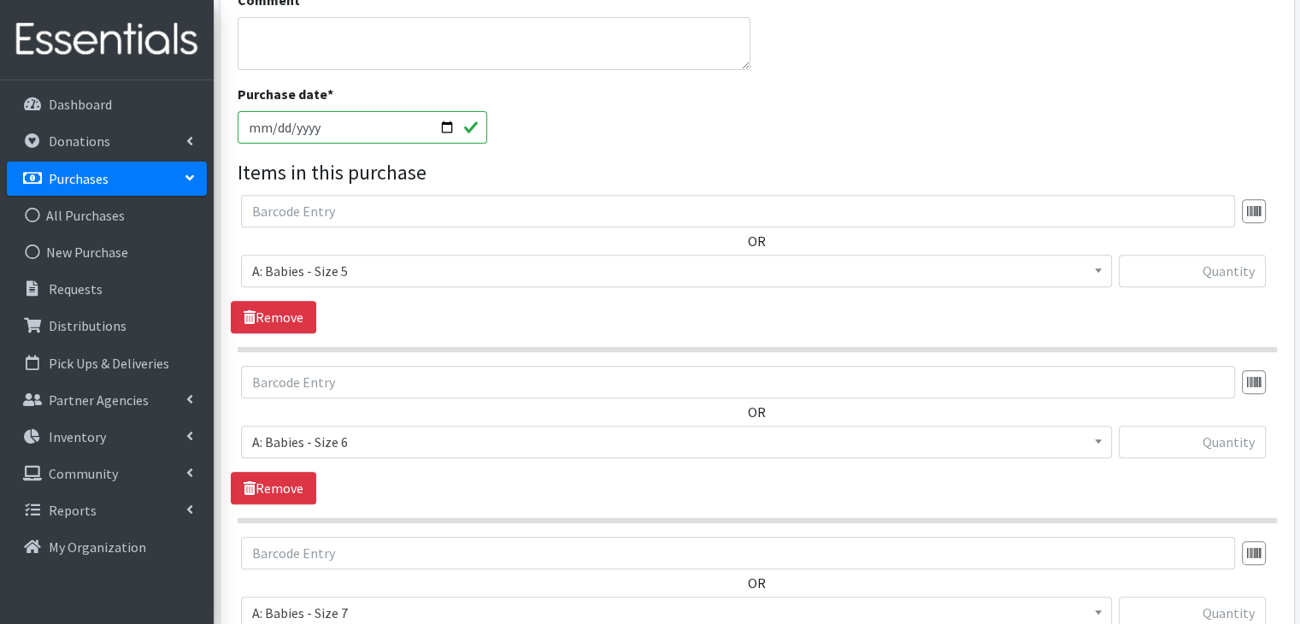
scroll to position [599, 0]
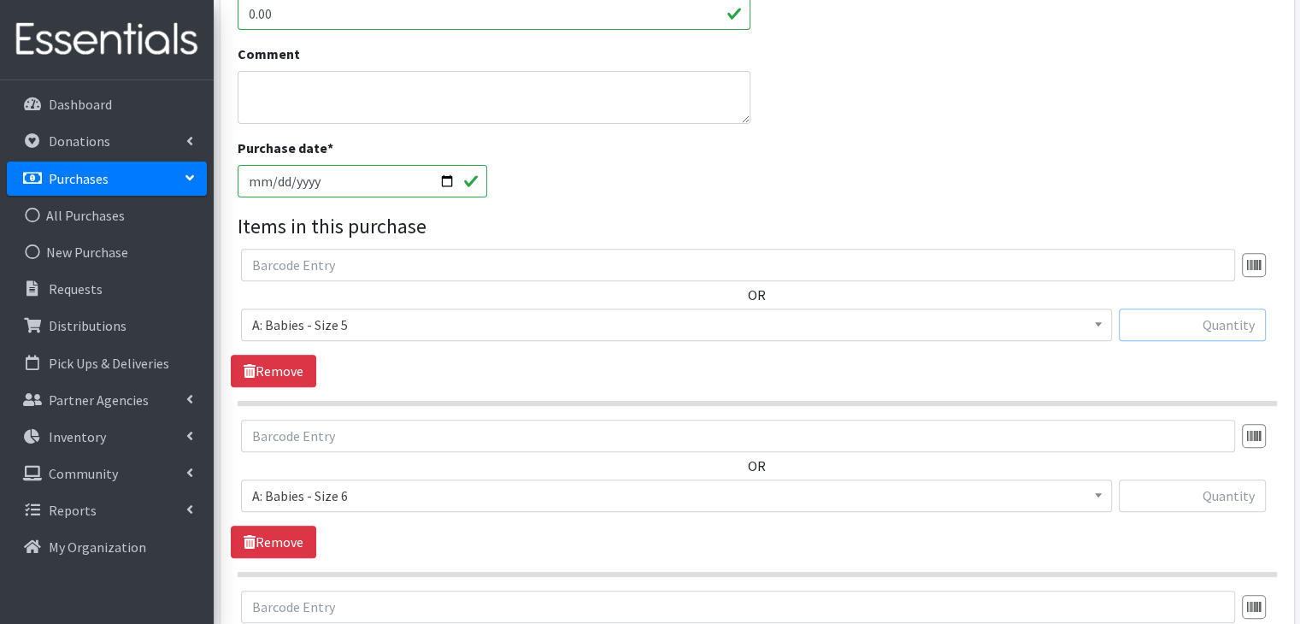
click at [1240, 327] on input "text" at bounding box center [1192, 325] width 147 height 32
type input "1700"
drag, startPoint x: 1222, startPoint y: 324, endPoint x: 1310, endPoint y: 309, distance: 89.4
click at [1300, 309] on html "User Guide 13 13 Pick-ups remaining this week View Calendar 0 Requests 0 Partne…" at bounding box center [650, 185] width 1300 height 1569
type input "10000"
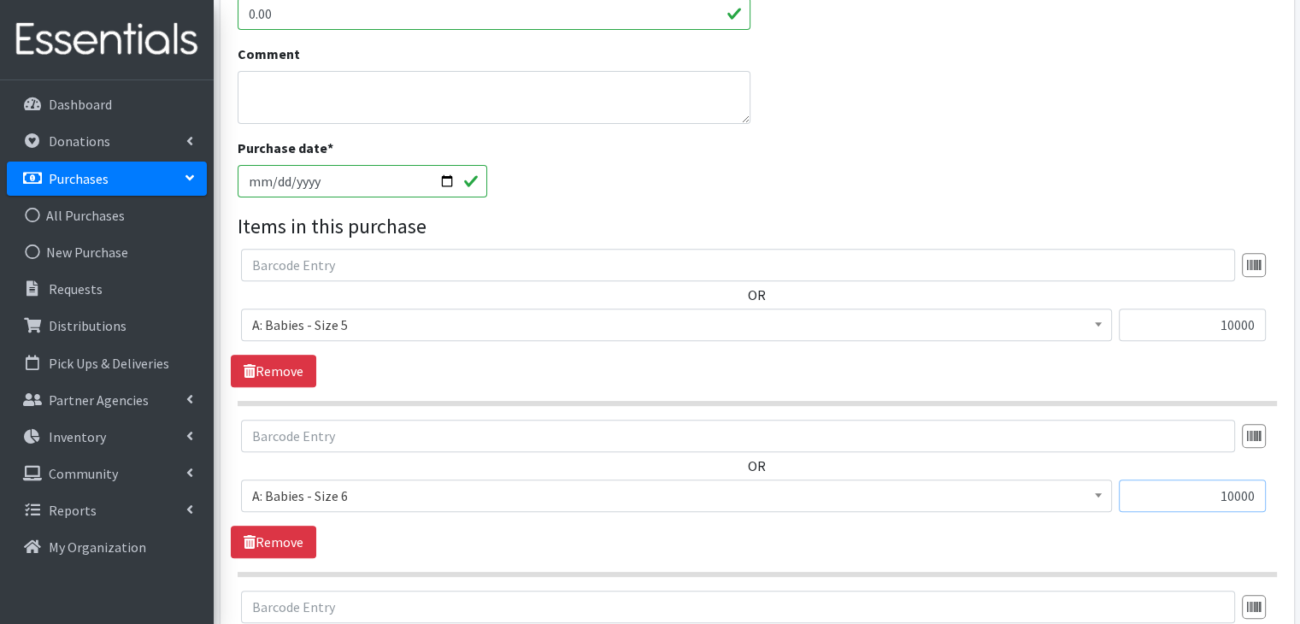
type input "10000"
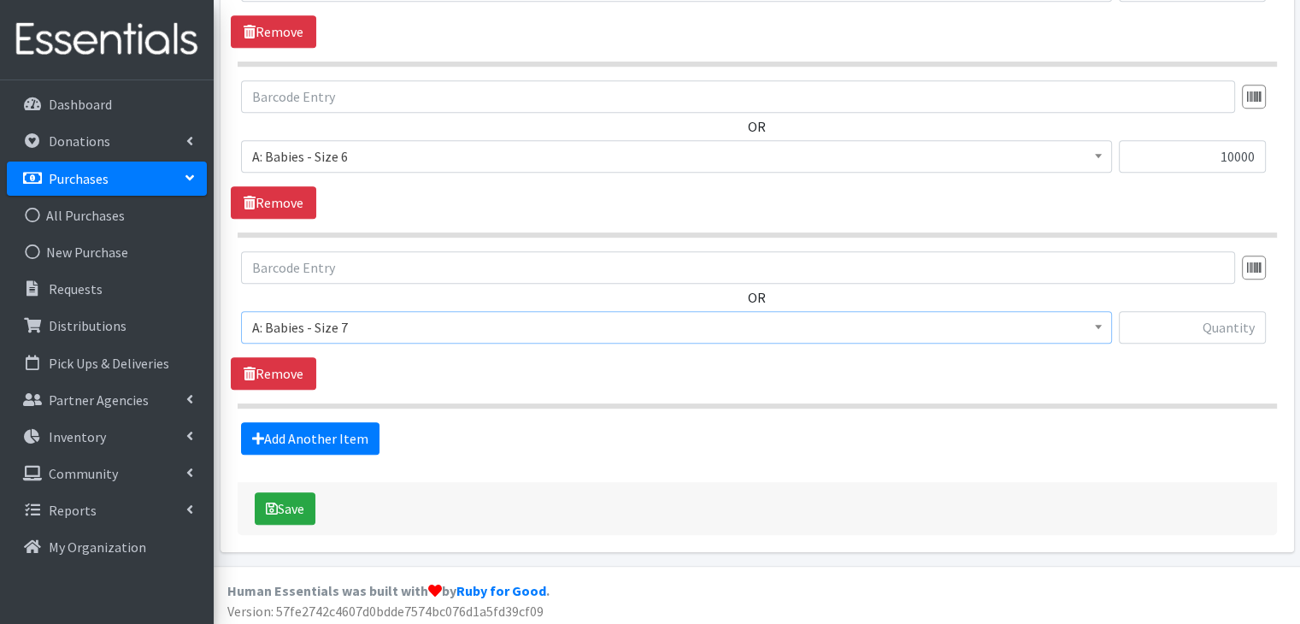
scroll to position [941, 0]
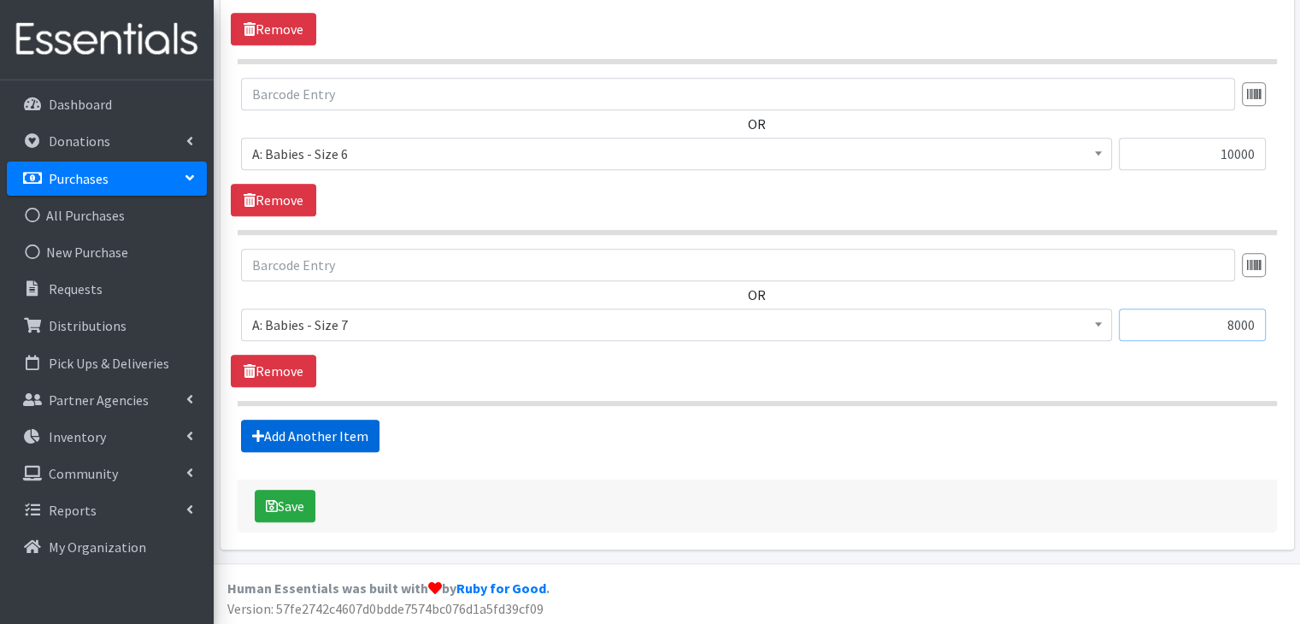
type input "8000"
click at [339, 433] on link "Add Another Item" at bounding box center [310, 436] width 139 height 32
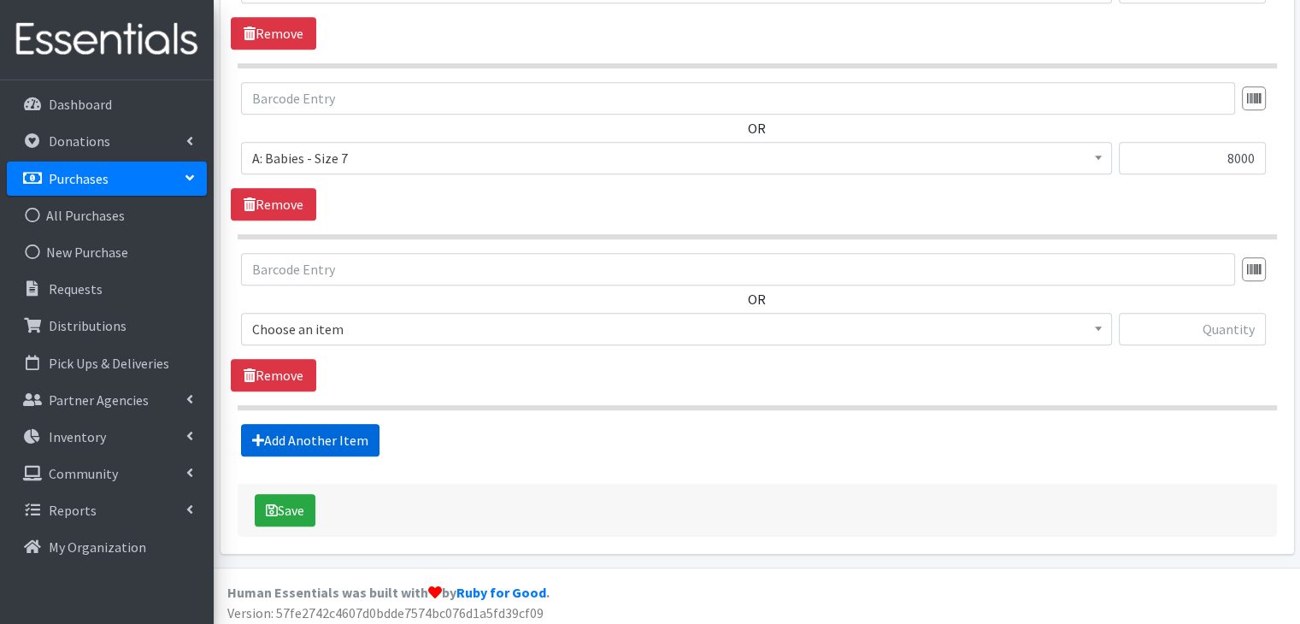
scroll to position [1112, 0]
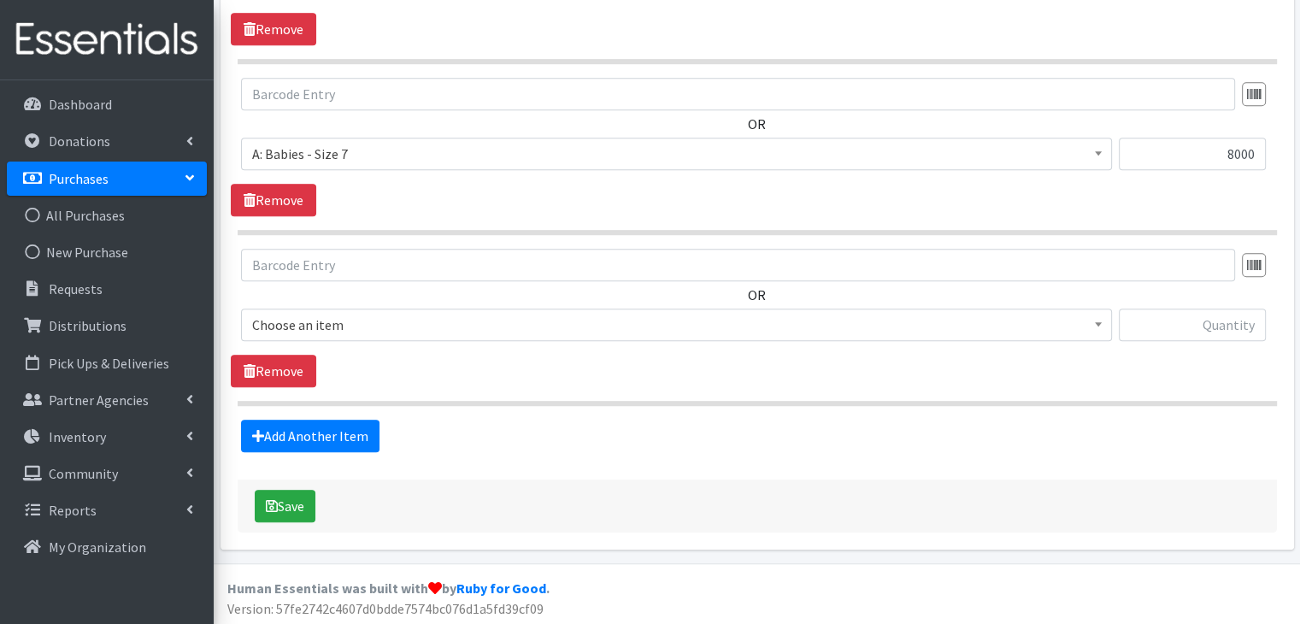
click at [374, 326] on span "Choose an item" at bounding box center [676, 325] width 849 height 24
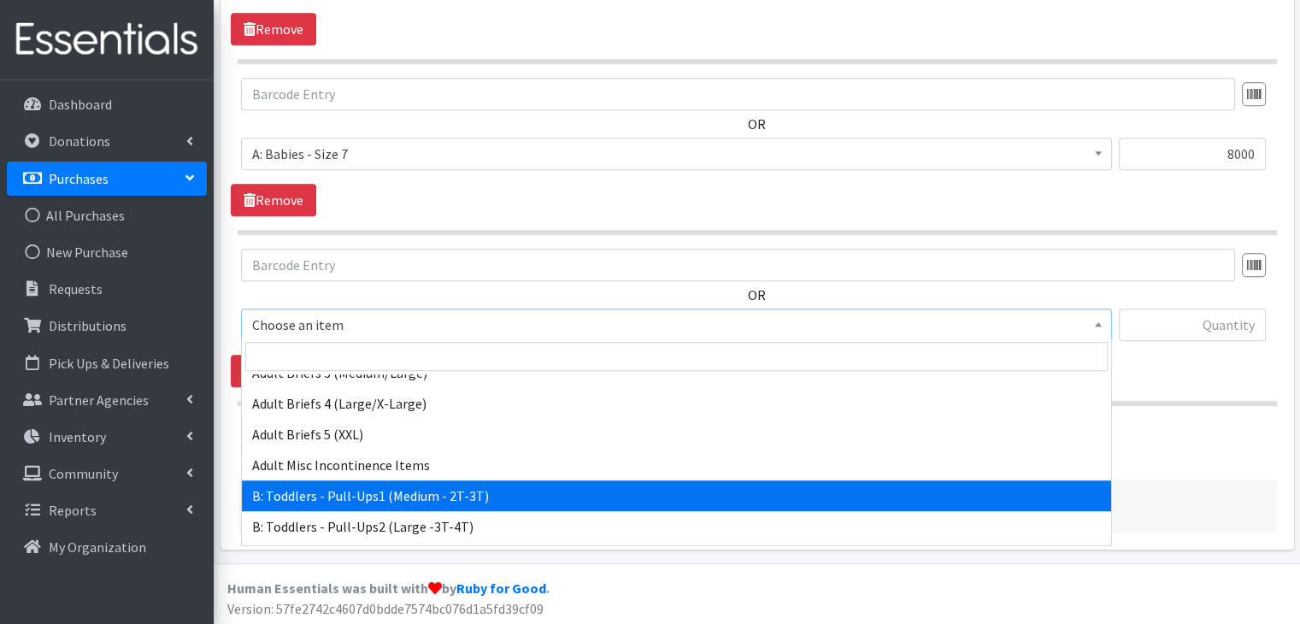
scroll to position [513, 0]
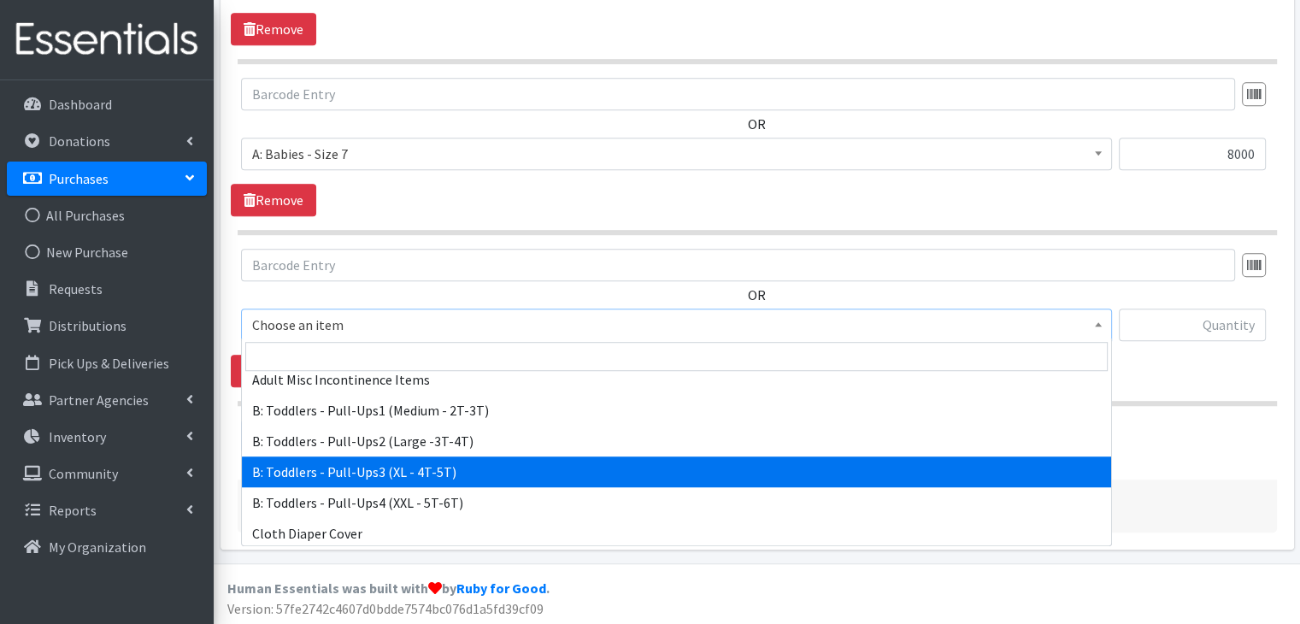
select select "5599"
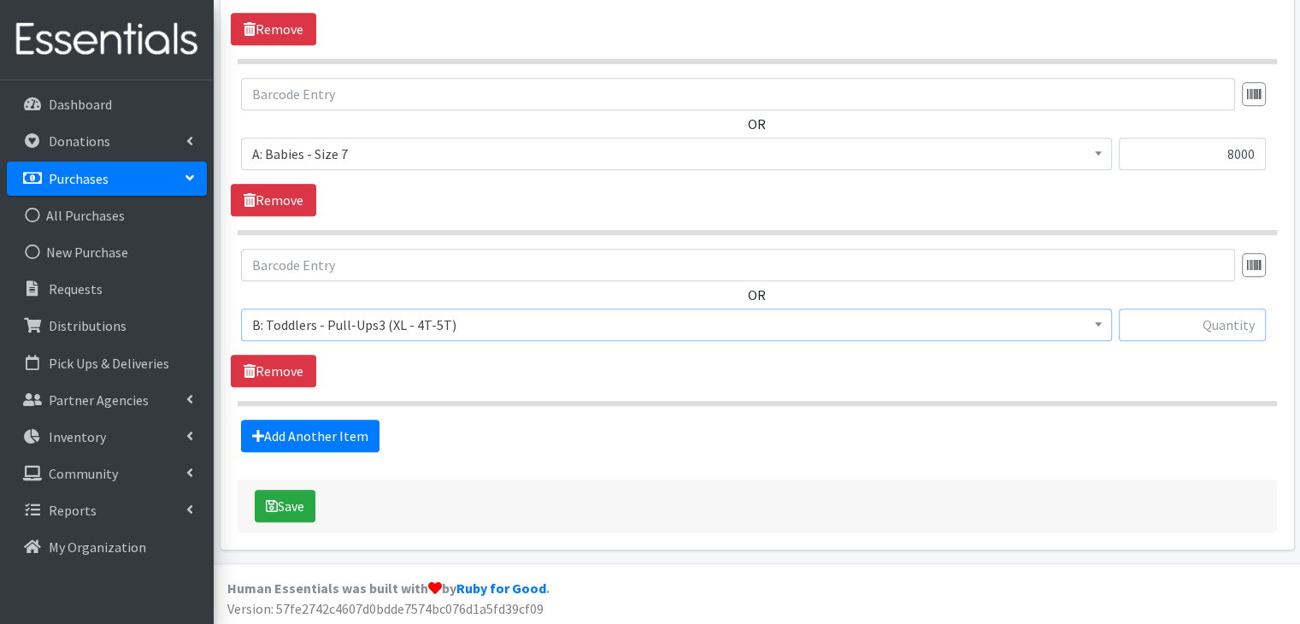
click at [1199, 322] on input "text" at bounding box center [1192, 325] width 147 height 32
type input "6080"
click at [458, 430] on div "Add Another Item" at bounding box center [757, 436] width 1052 height 32
click at [284, 507] on button "Save" at bounding box center [285, 506] width 61 height 32
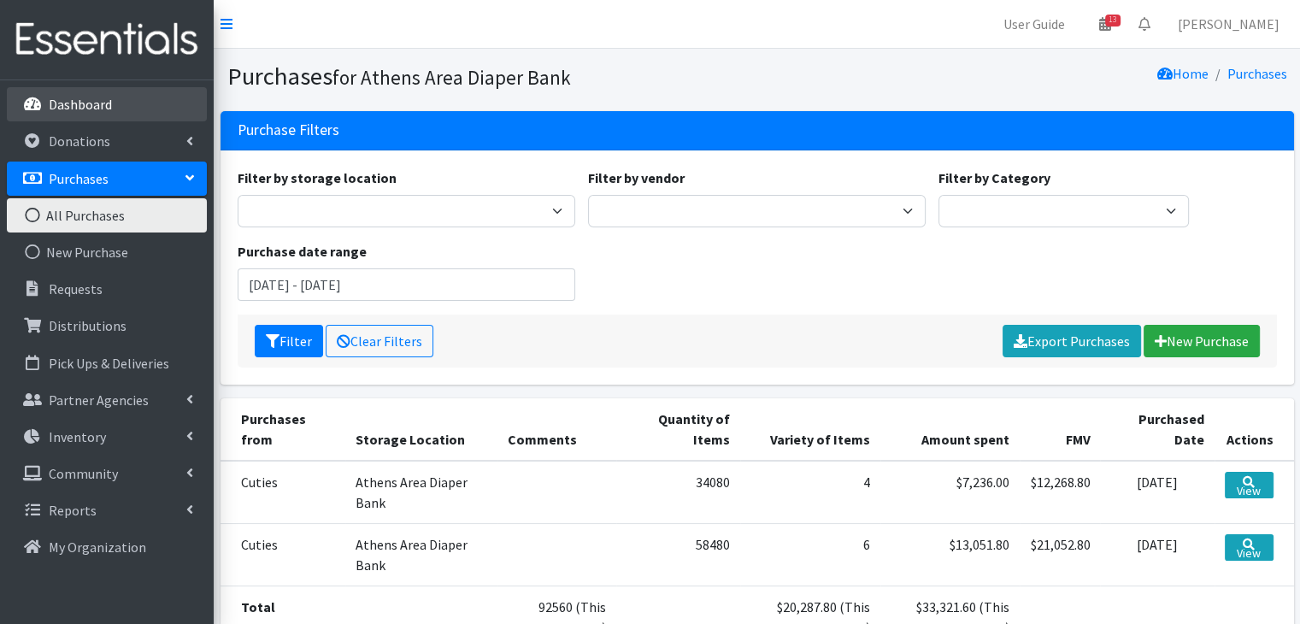
click at [140, 111] on link "Dashboard" at bounding box center [107, 104] width 200 height 34
